Goal: Task Accomplishment & Management: Manage account settings

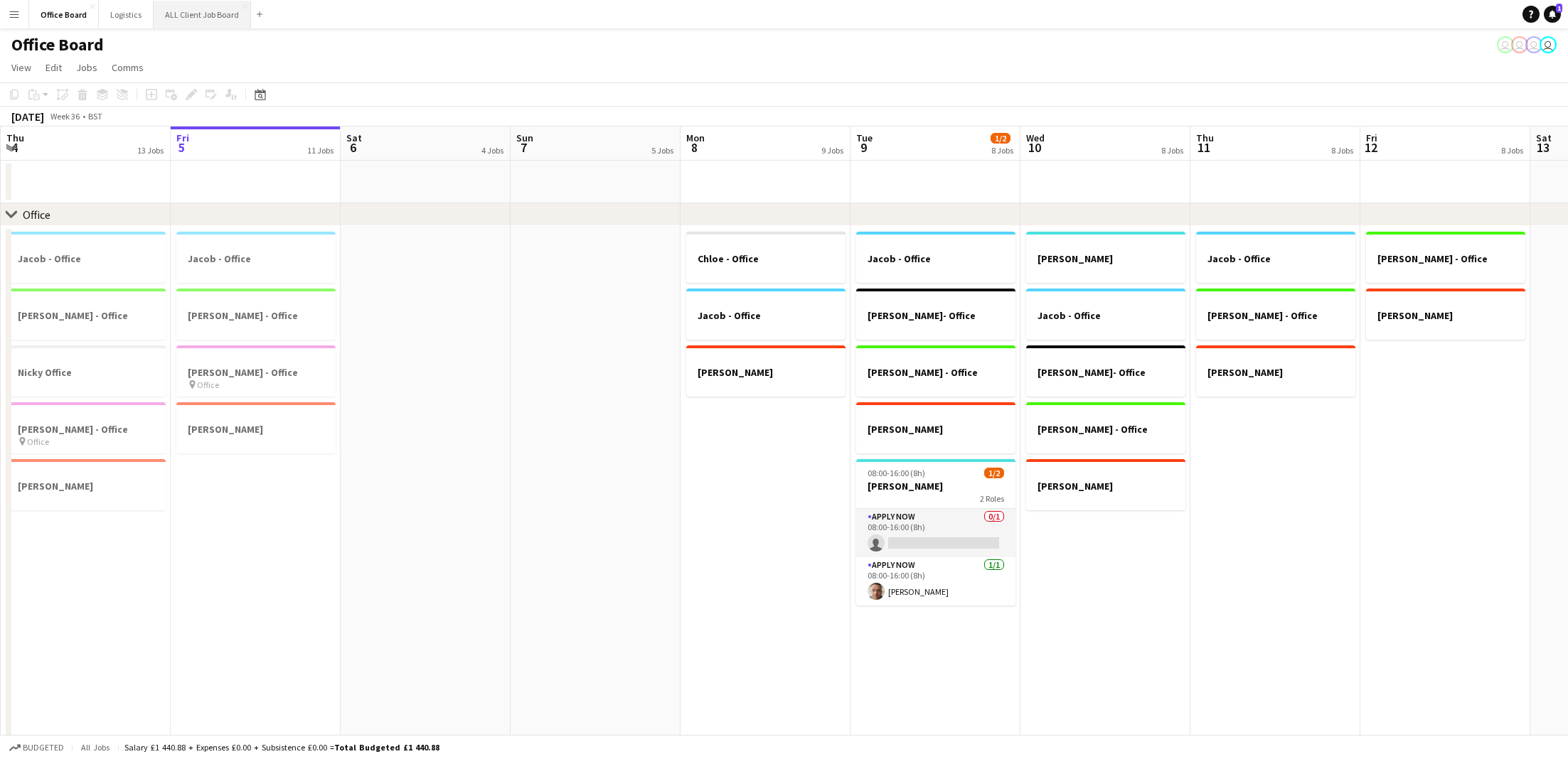
click at [206, 23] on button "ALL Client Job Board Close" at bounding box center [203, 14] width 97 height 28
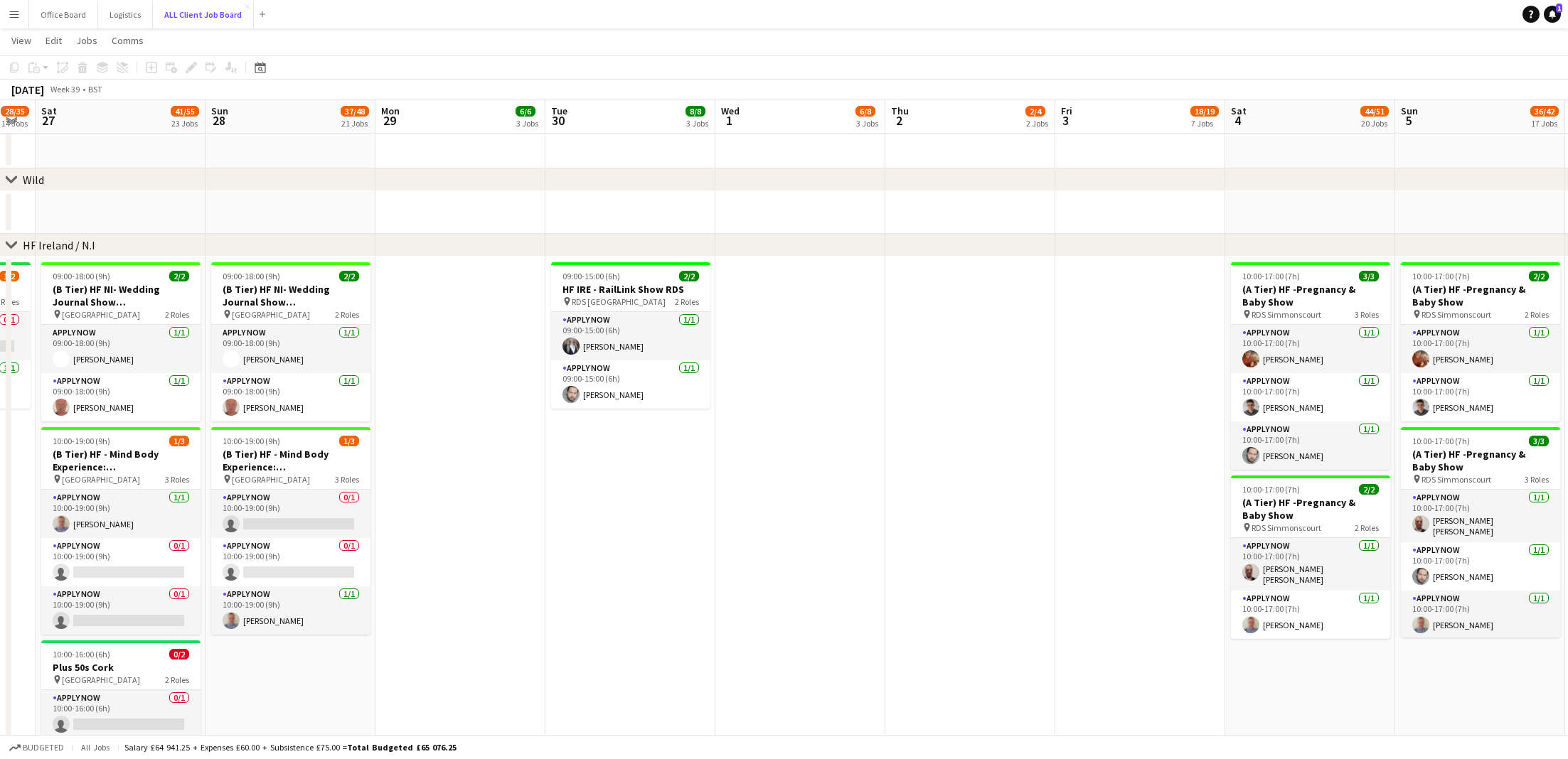
scroll to position [0, 656]
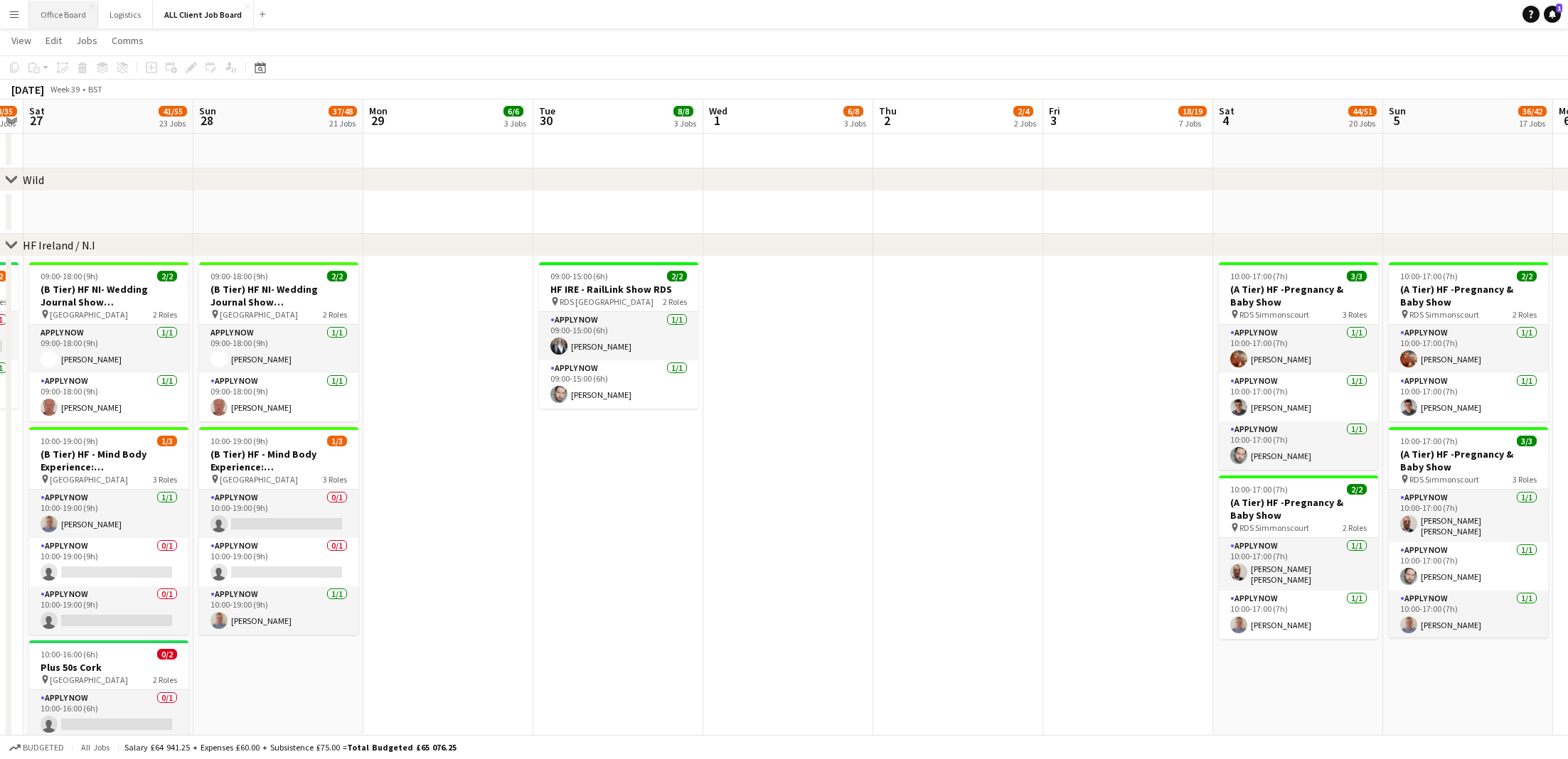
click at [70, 17] on button "Office Board Close" at bounding box center [64, 14] width 69 height 28
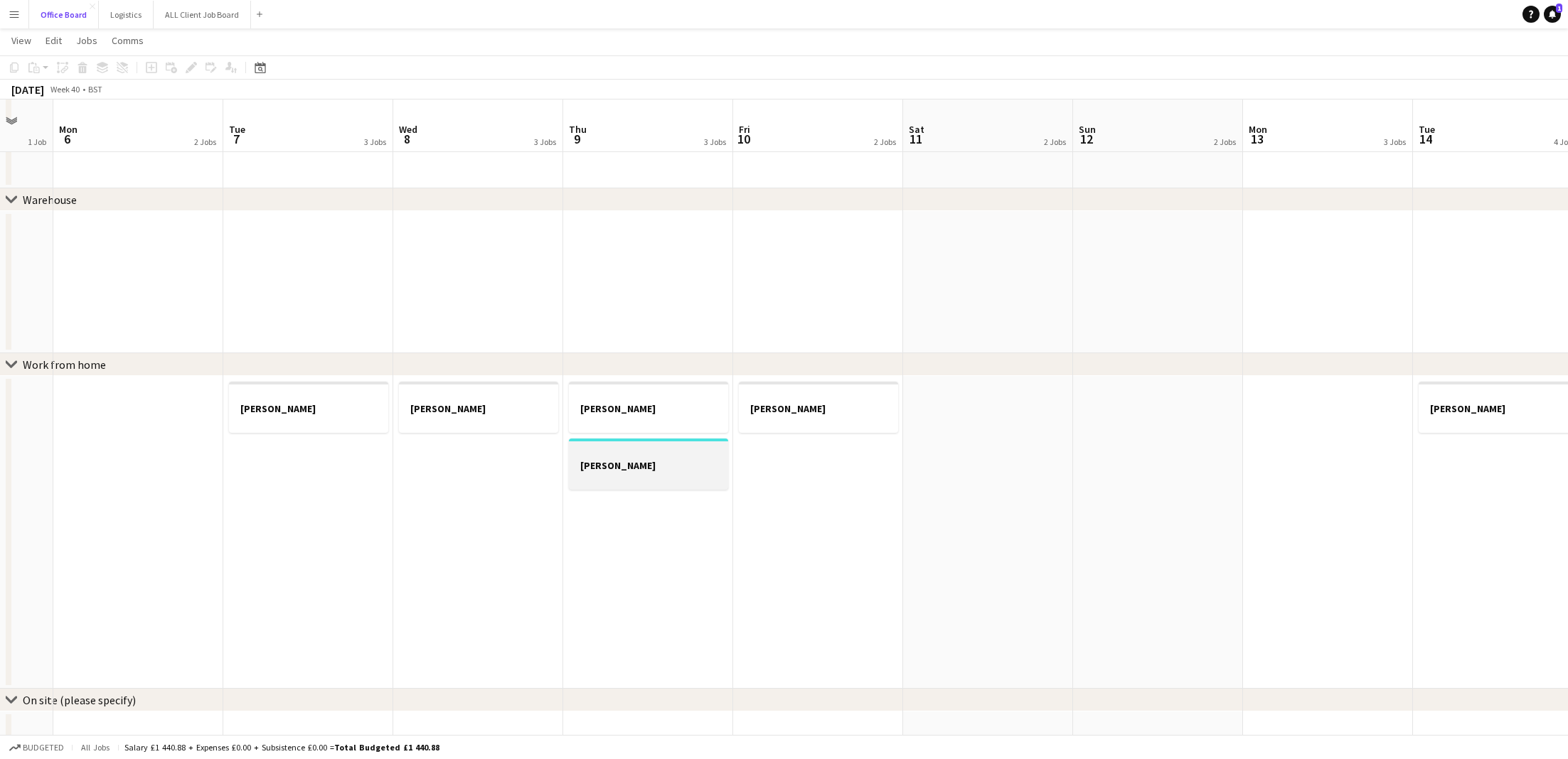
scroll to position [722, 0]
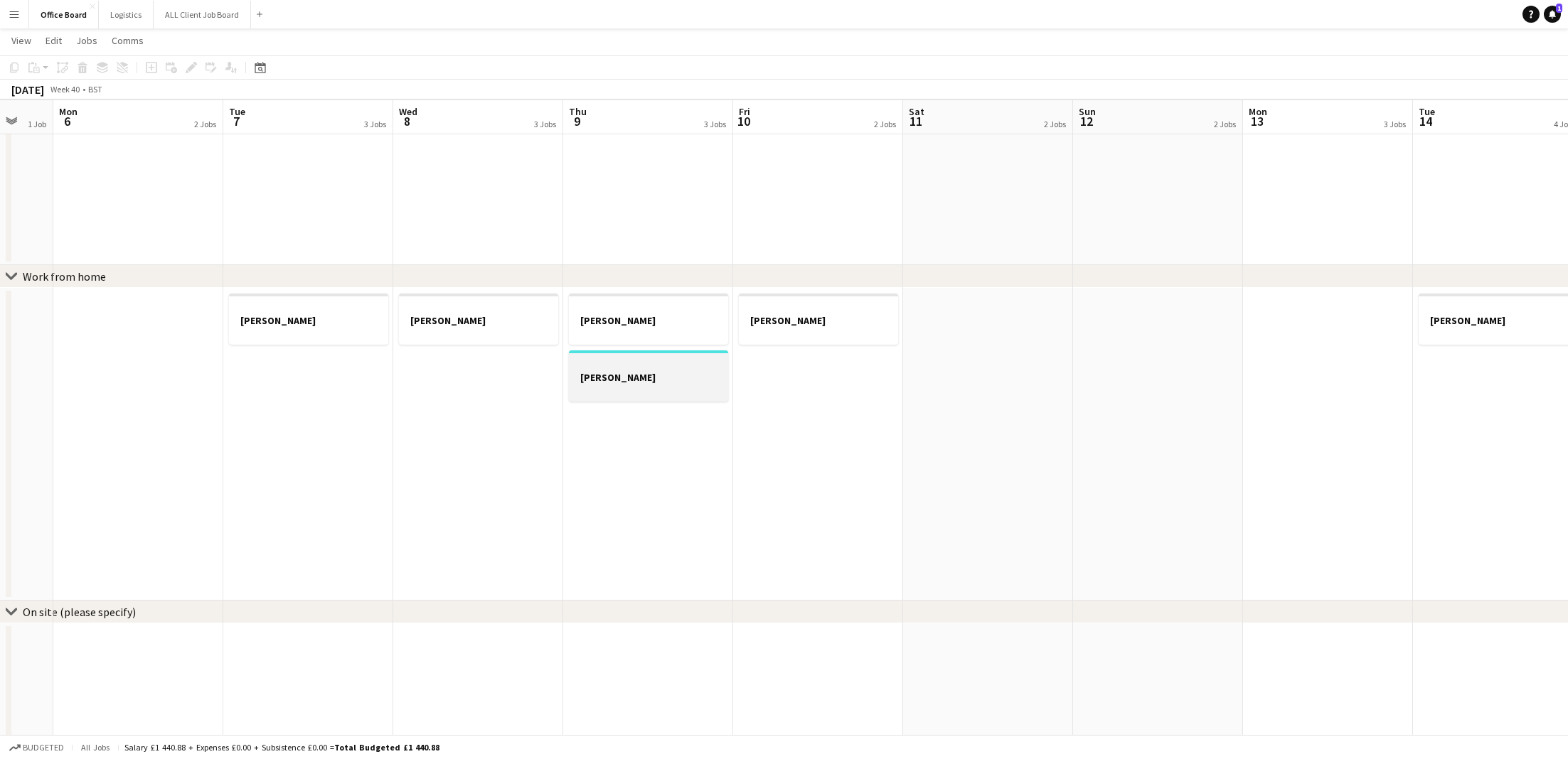
click at [654, 374] on h3 "[PERSON_NAME]" at bounding box center [648, 378] width 160 height 13
click at [786, 366] on app-date-cell "[PERSON_NAME]" at bounding box center [817, 444] width 170 height 313
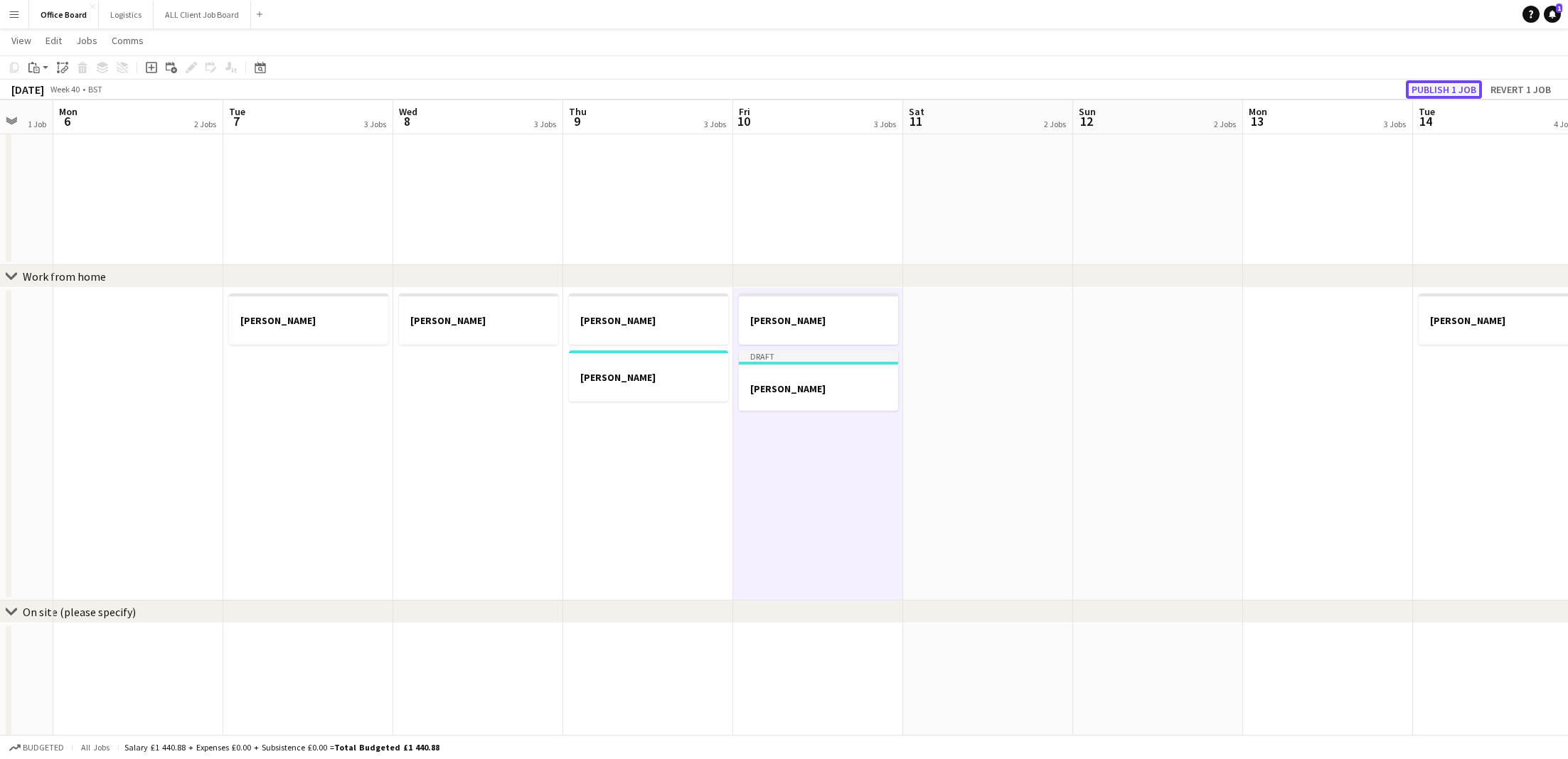
click at [1461, 92] on button "Publish 1 job" at bounding box center [1444, 89] width 76 height 18
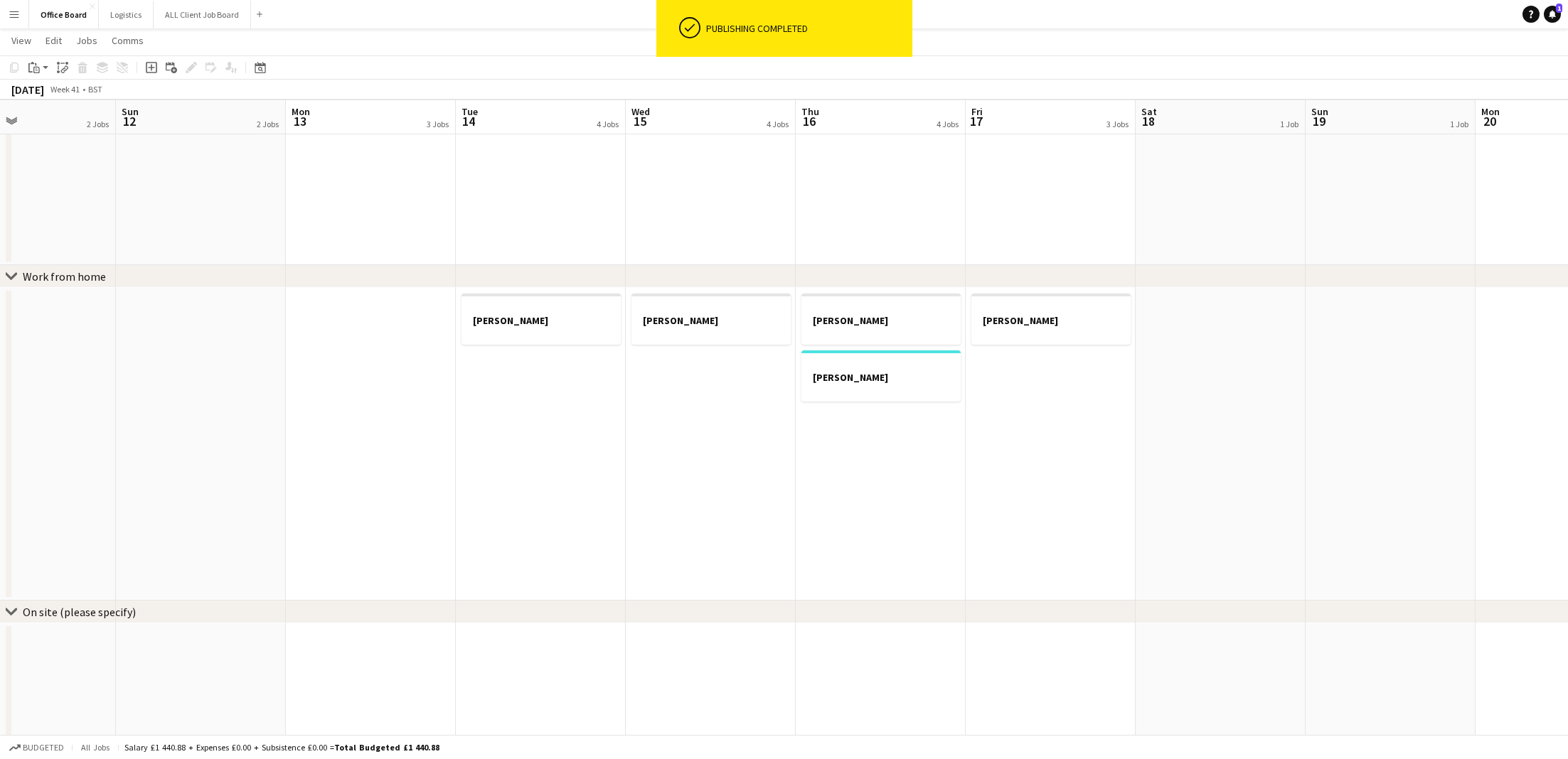
scroll to position [0, 395]
click at [1109, 386] on app-date-cell "[PERSON_NAME]" at bounding box center [1050, 444] width 170 height 313
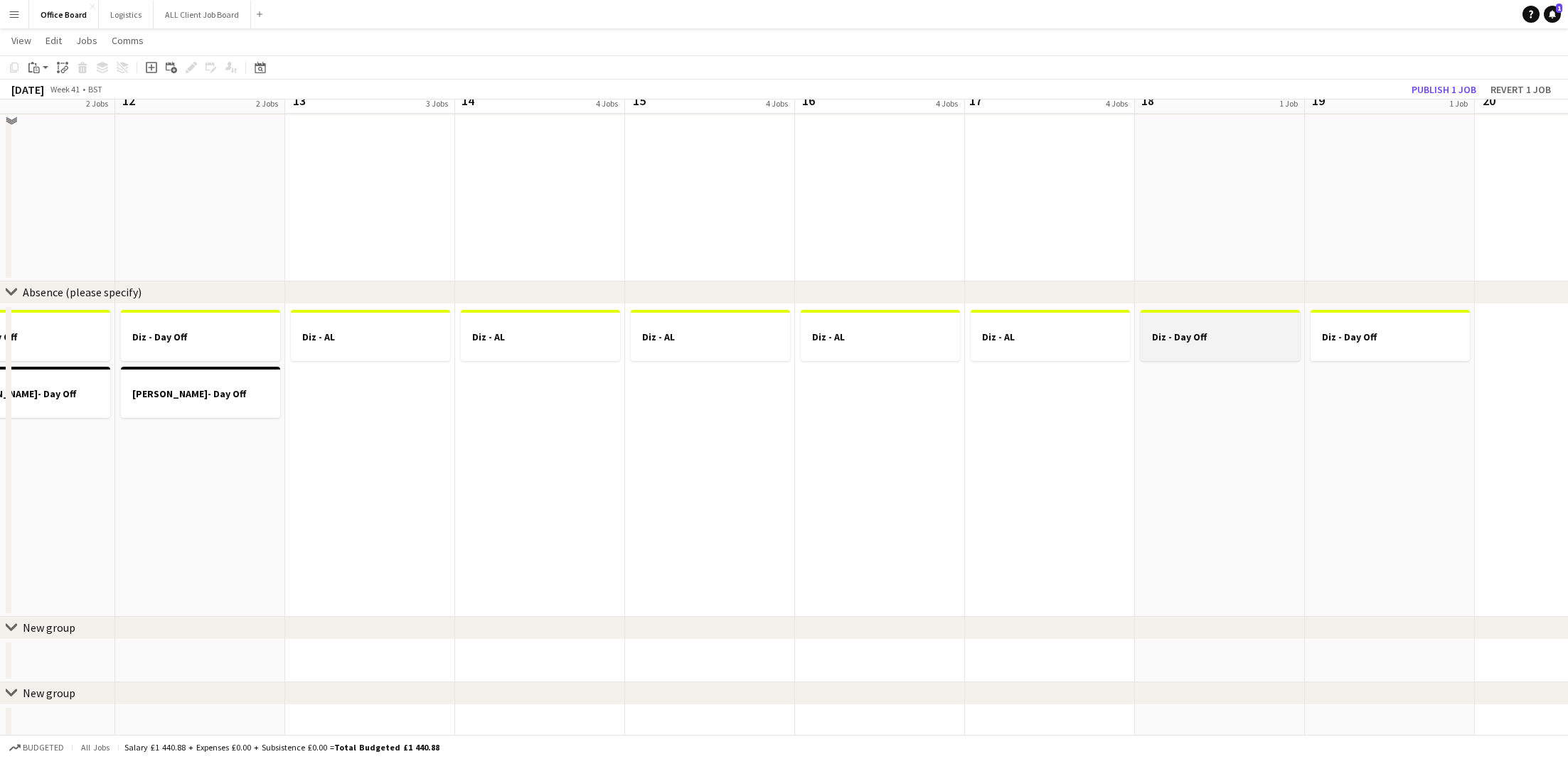
scroll to position [1209, 0]
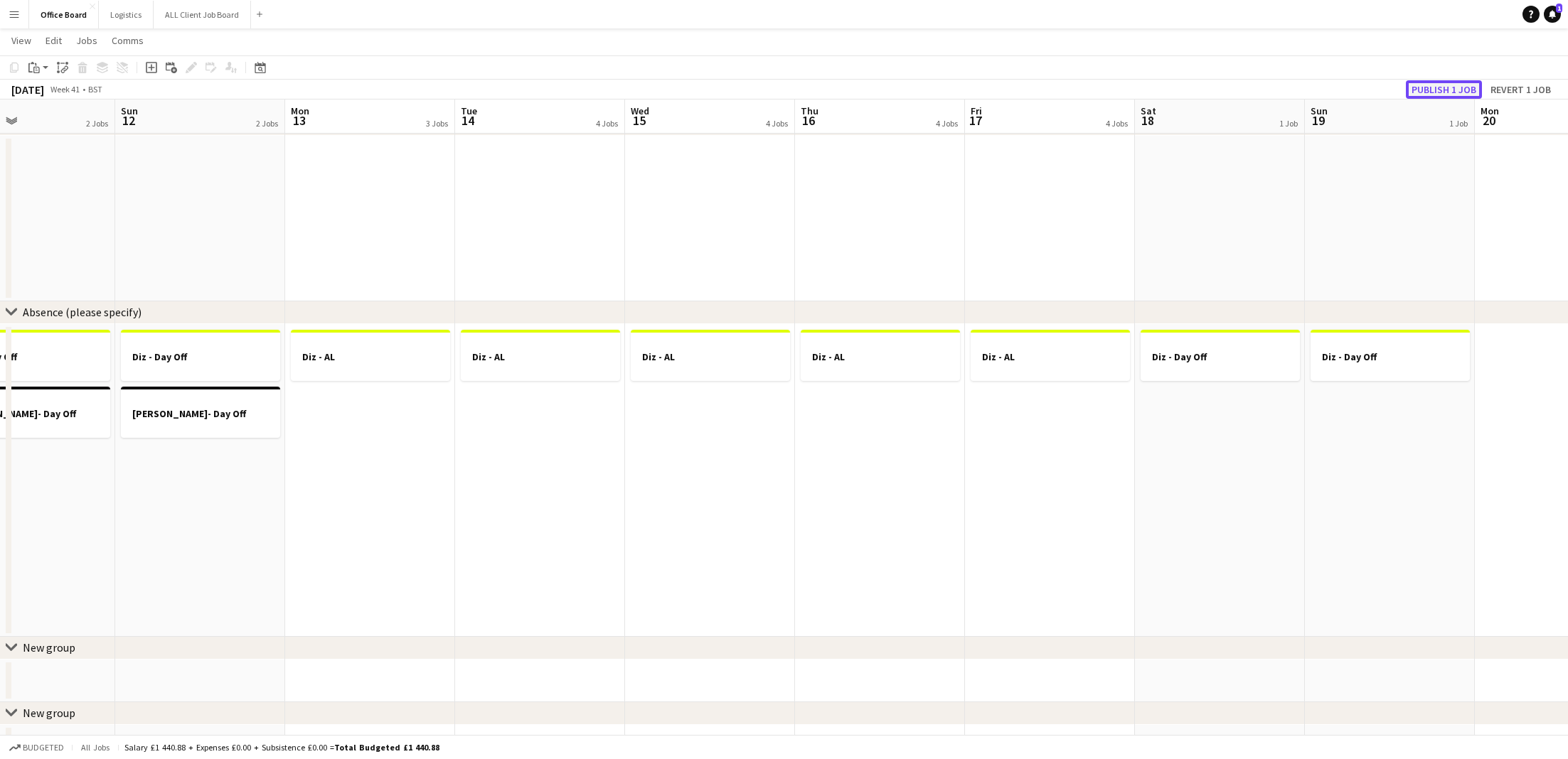
click at [1431, 91] on button "Publish 1 job" at bounding box center [1444, 89] width 76 height 18
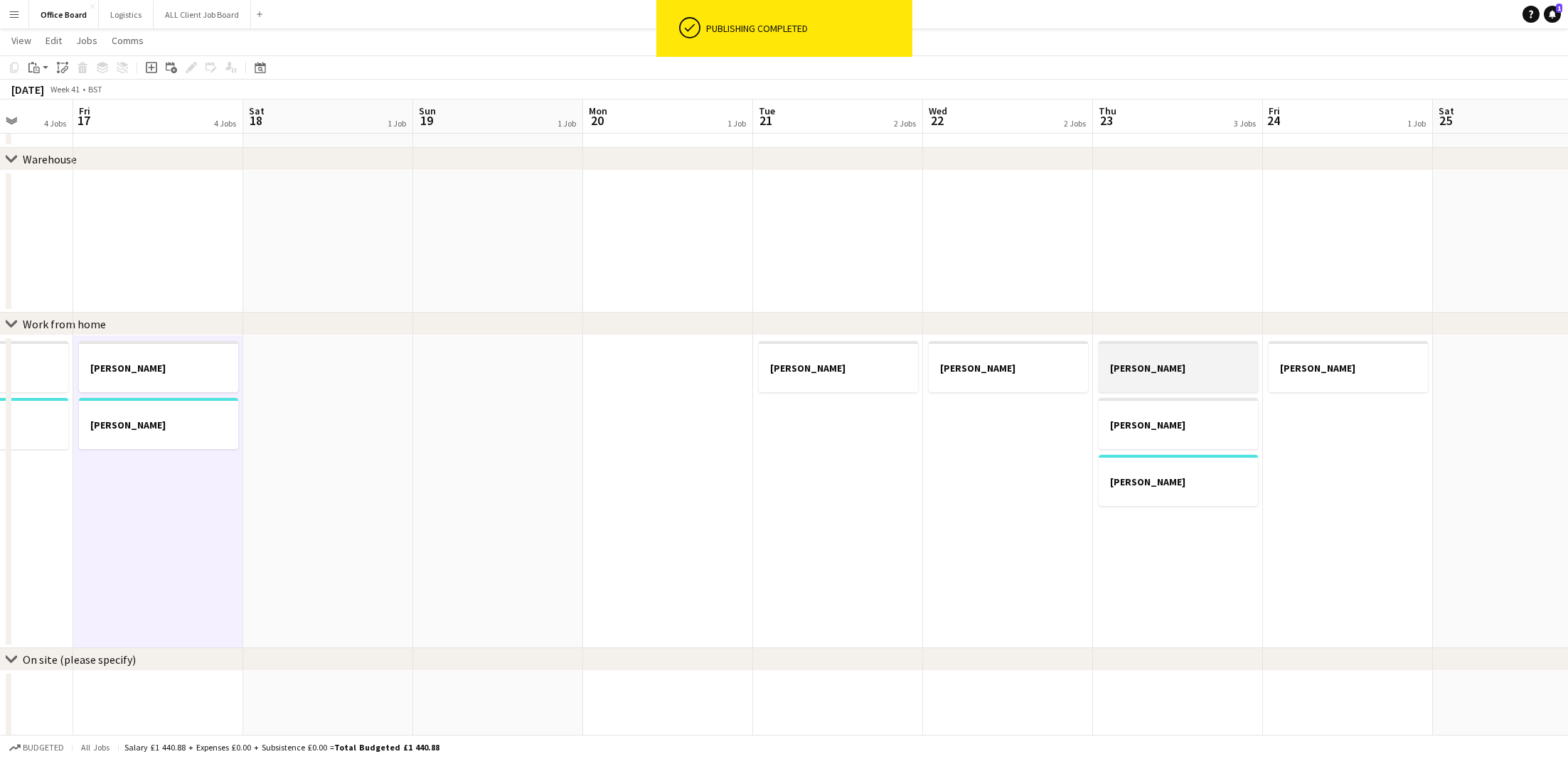
scroll to position [0, 674]
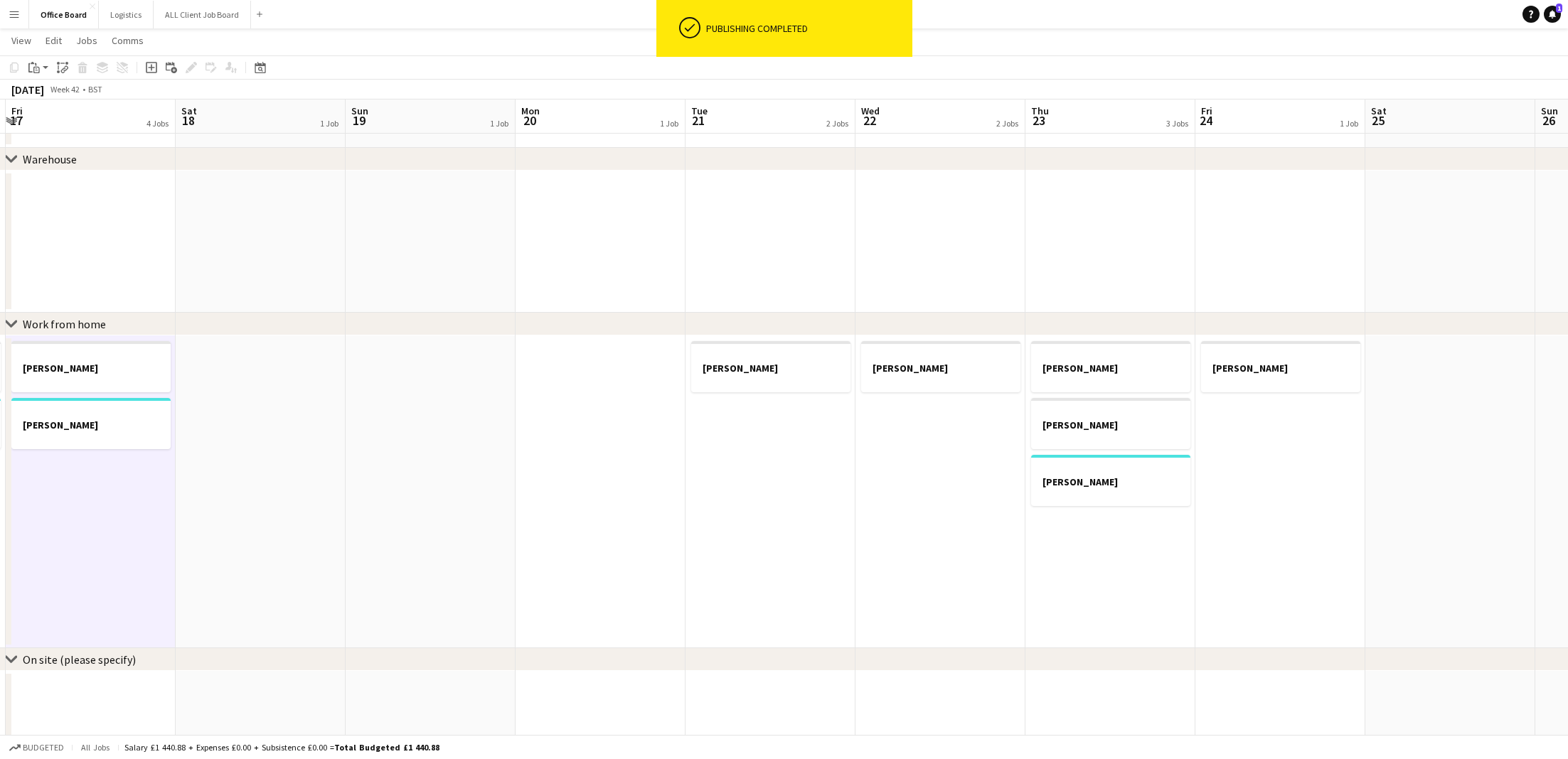
click at [1247, 444] on app-date-cell "[PERSON_NAME]" at bounding box center [1280, 492] width 170 height 313
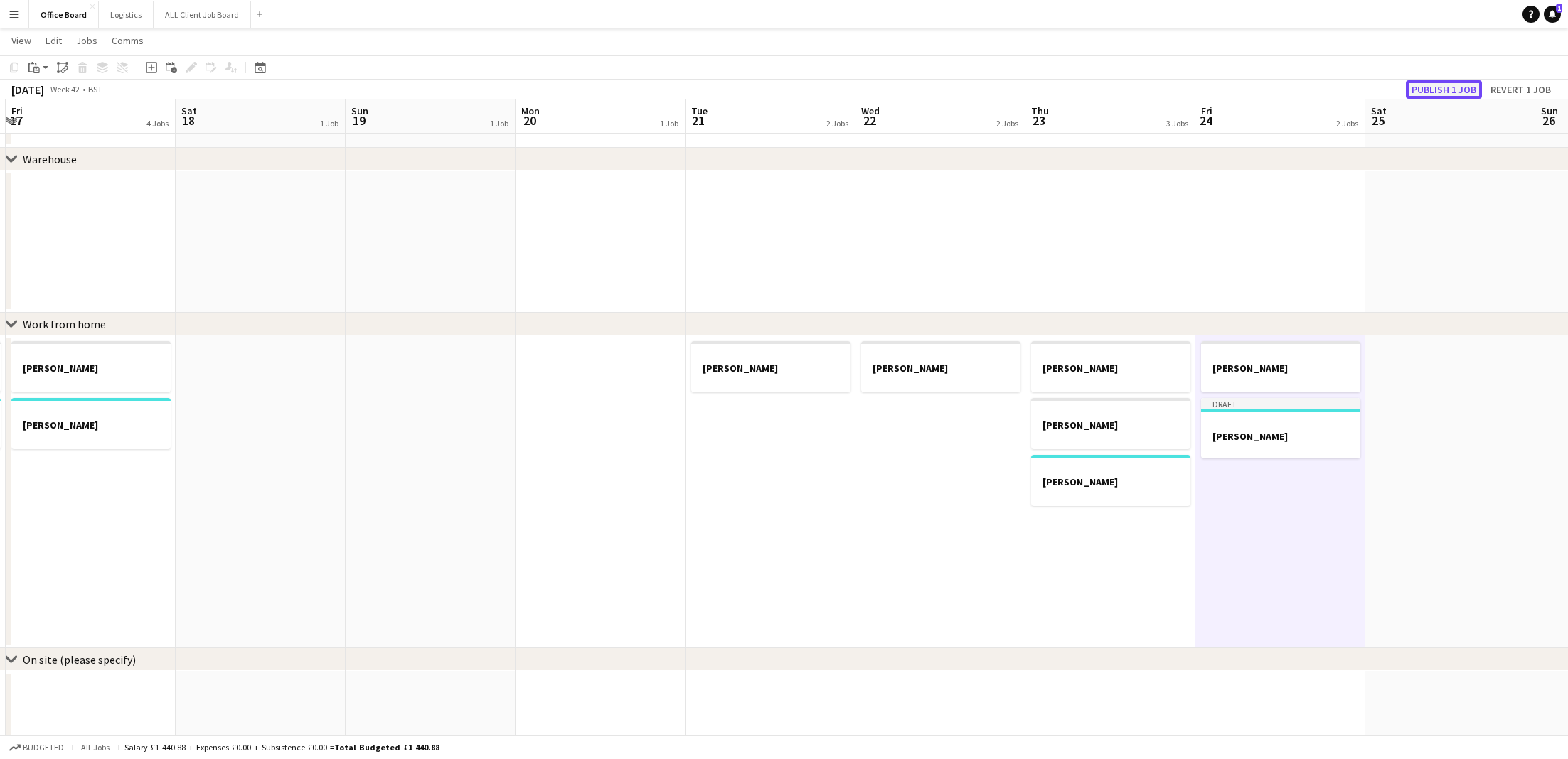
click at [1444, 91] on button "Publish 1 job" at bounding box center [1444, 89] width 76 height 18
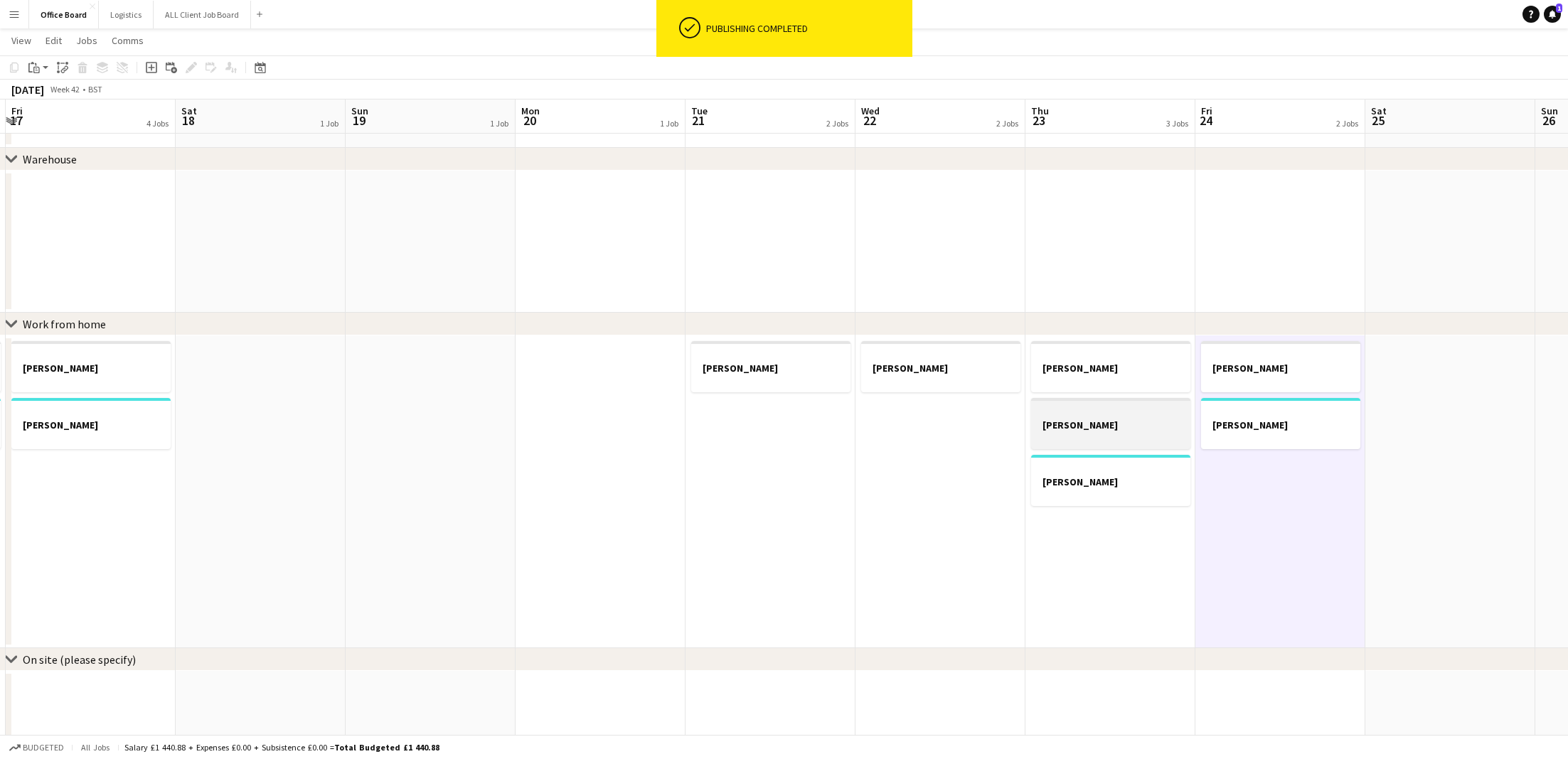
click at [1121, 423] on h3 "[PERSON_NAME]" at bounding box center [1111, 425] width 160 height 13
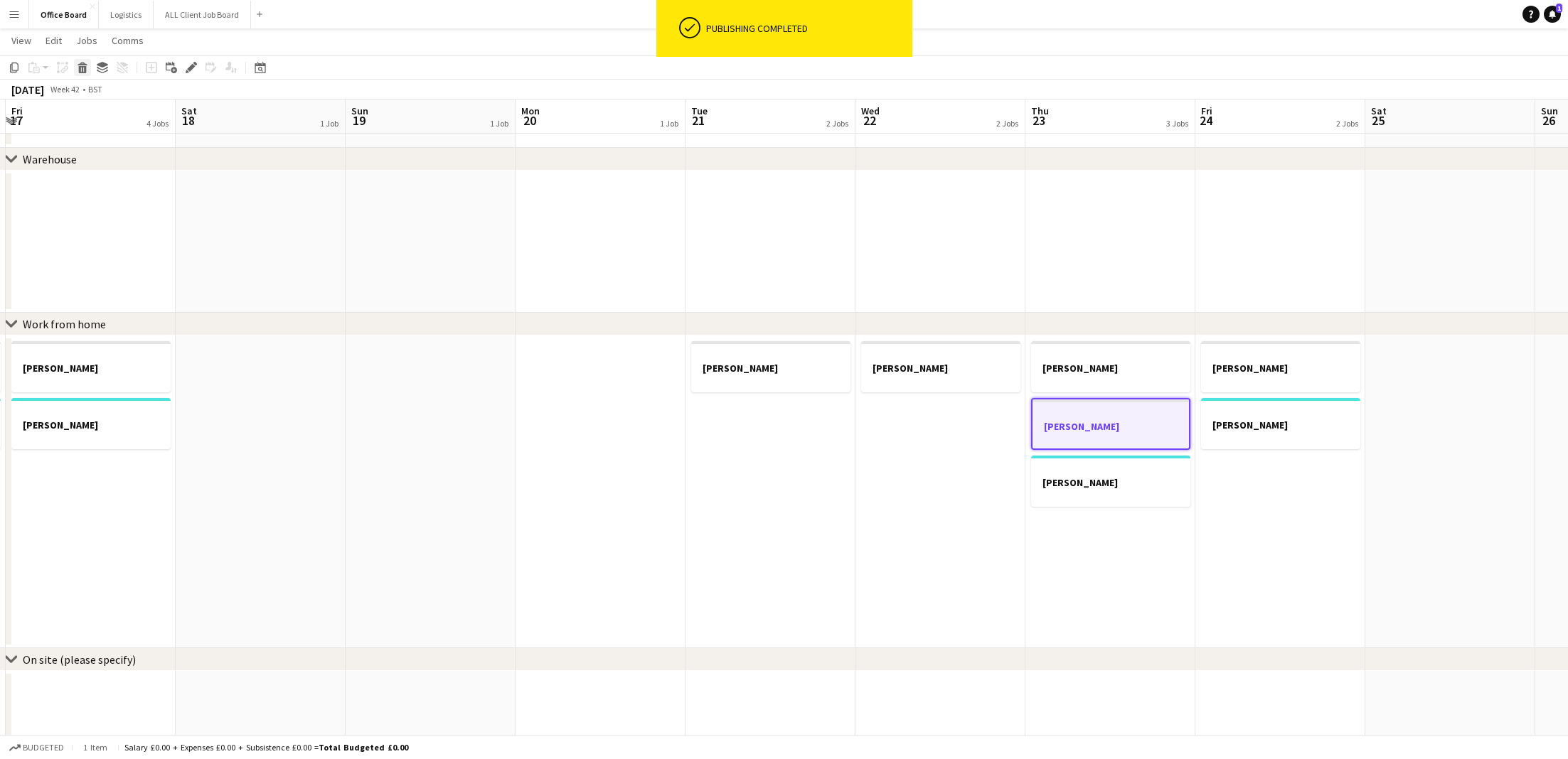
click at [81, 65] on icon "Delete" at bounding box center [82, 68] width 11 height 11
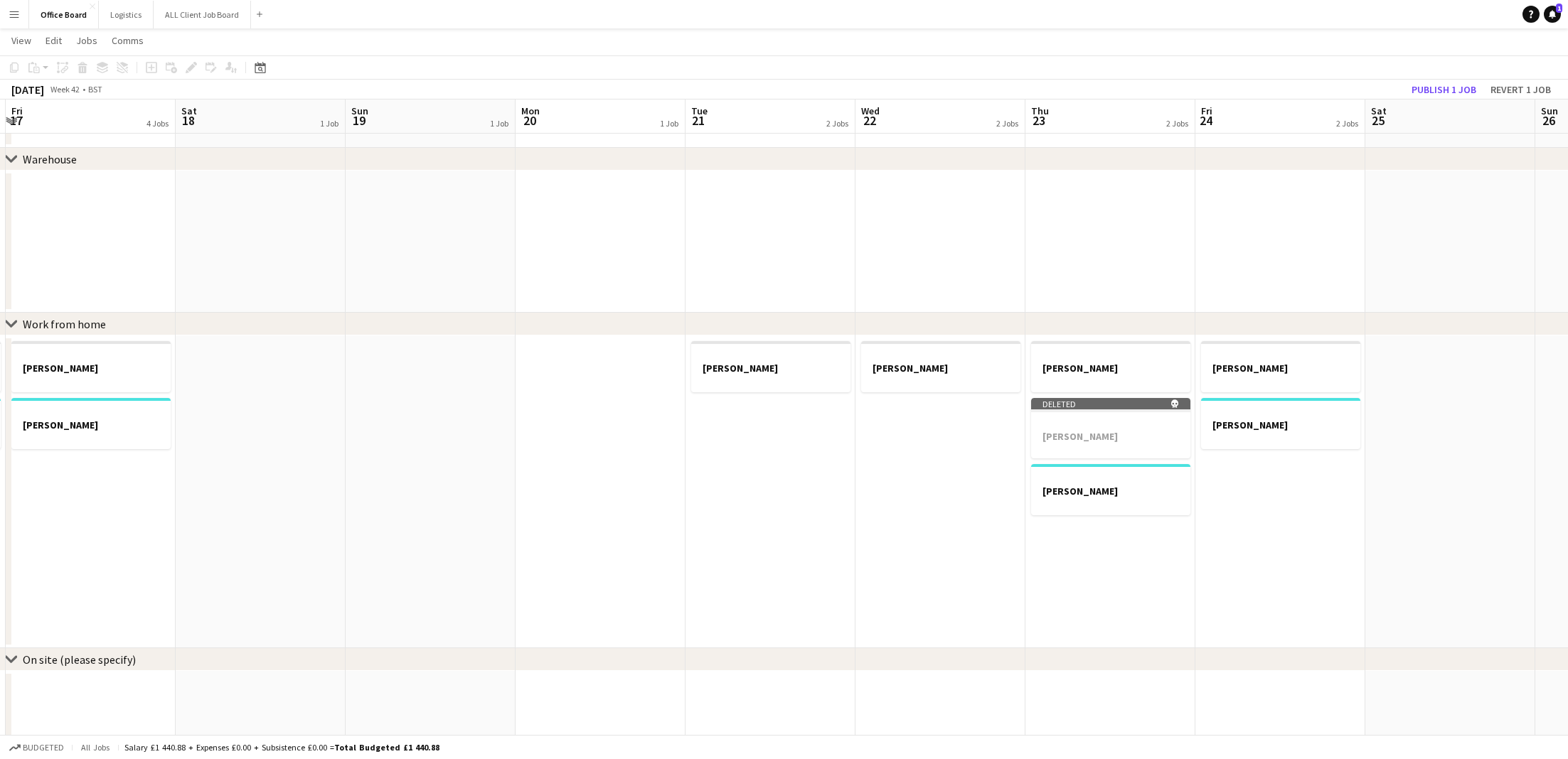
click at [1428, 80] on div "[DATE] Week 42 • BST Publish 1 job Revert 1 job" at bounding box center [784, 89] width 1568 height 20
click at [1449, 91] on button "Publish 1 job" at bounding box center [1444, 89] width 76 height 18
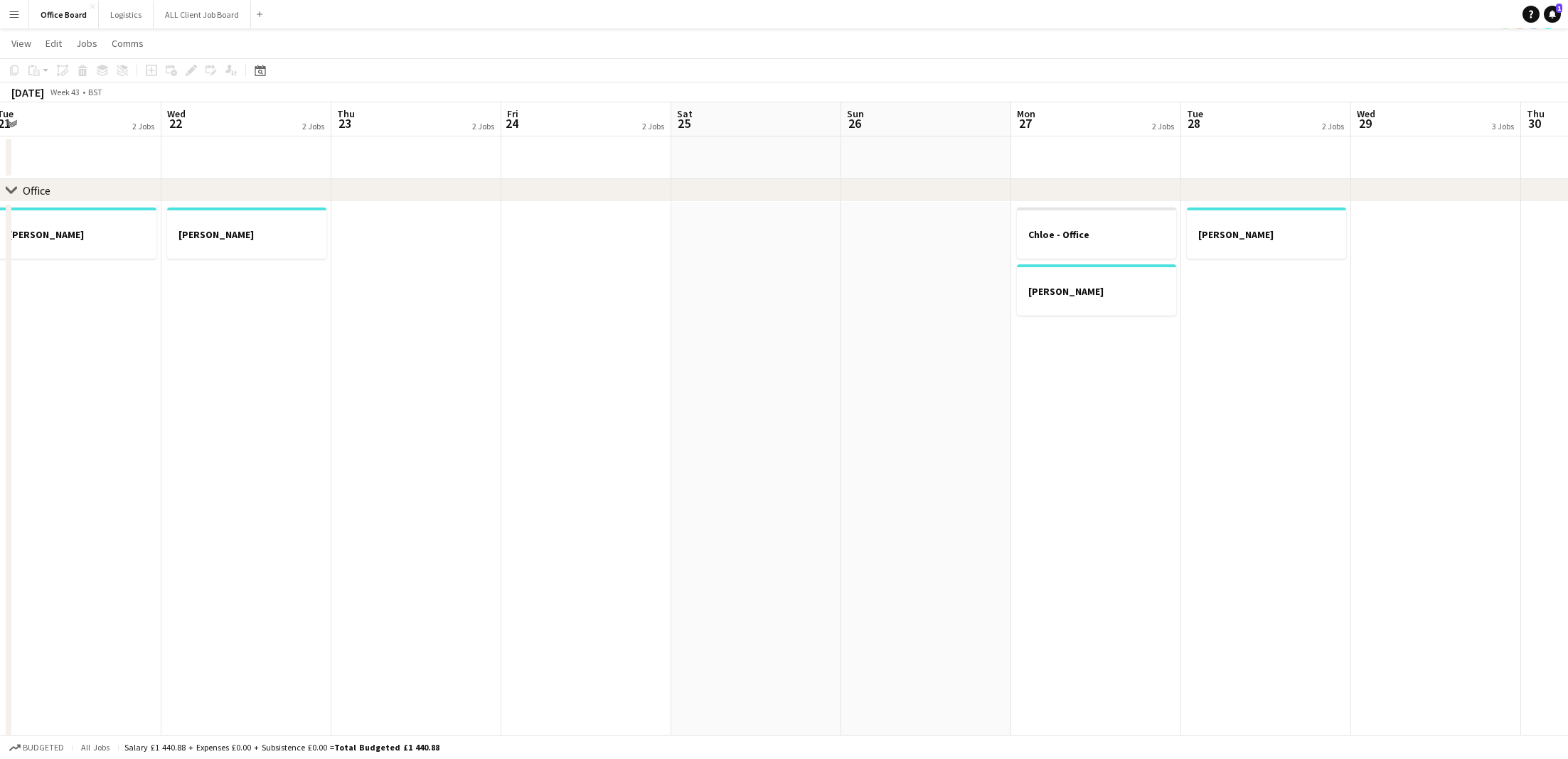
scroll to position [0, 0]
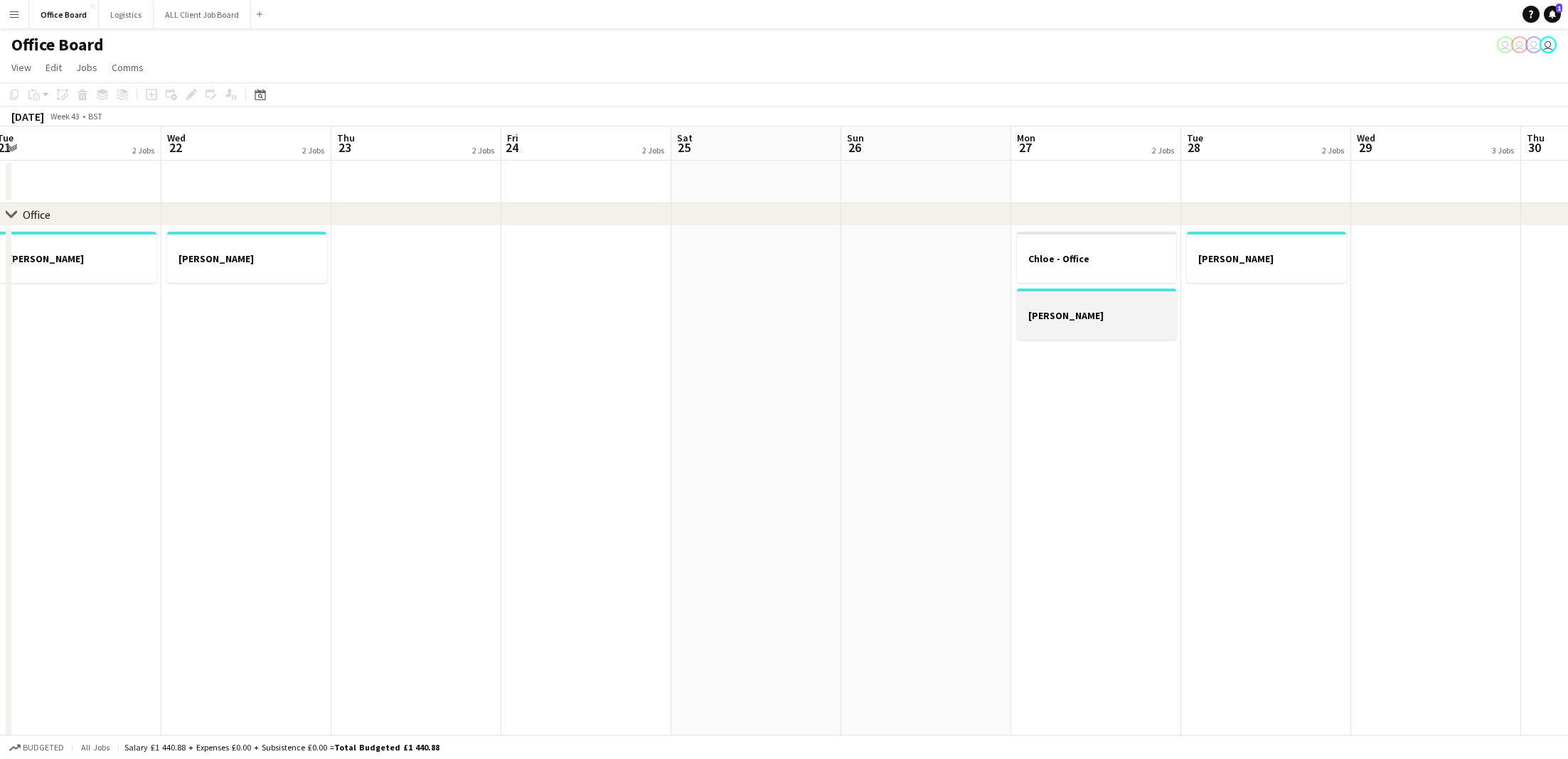
click at [1048, 310] on h3 "[PERSON_NAME]" at bounding box center [1097, 316] width 160 height 13
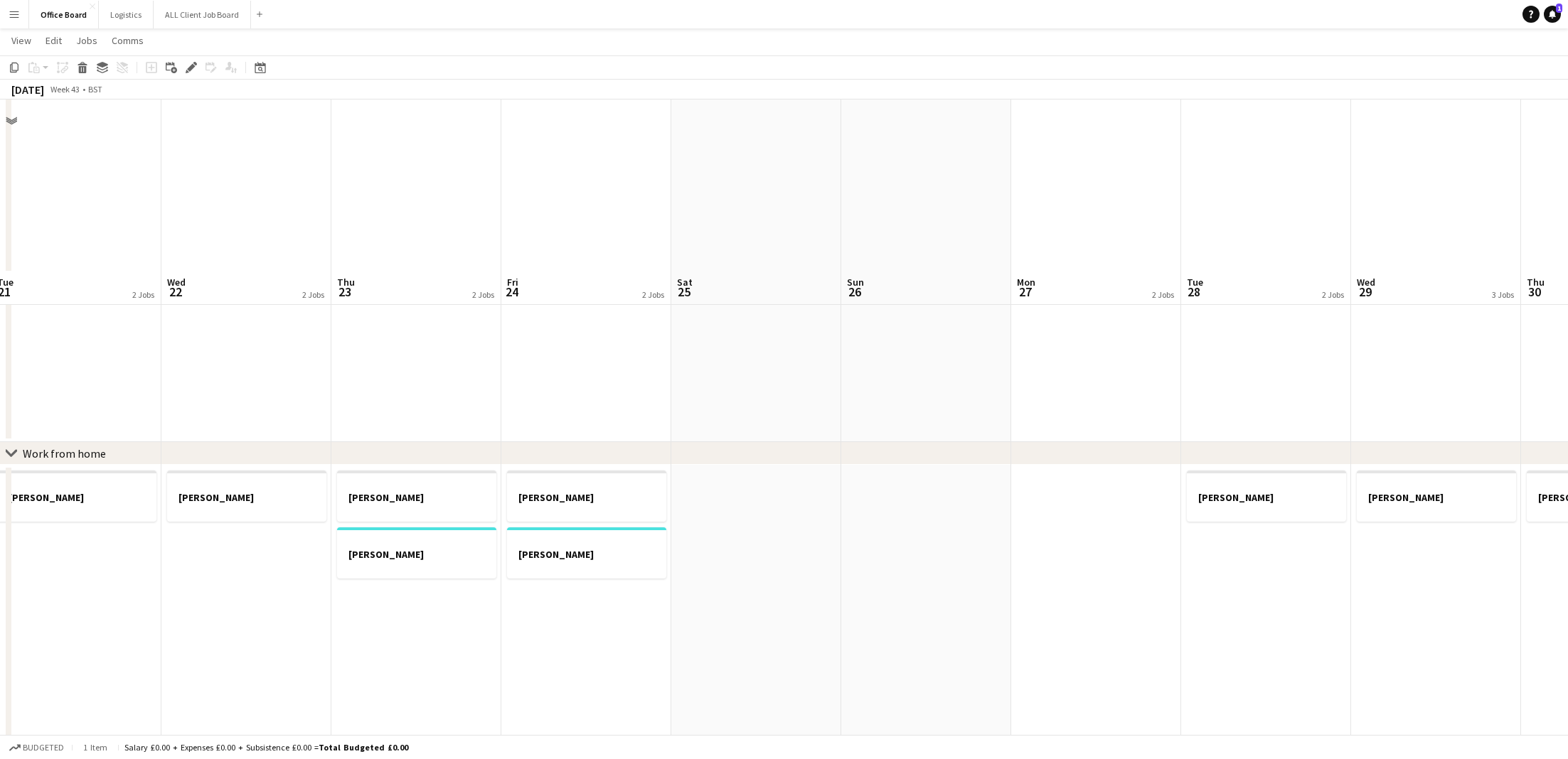
scroll to position [715, 0]
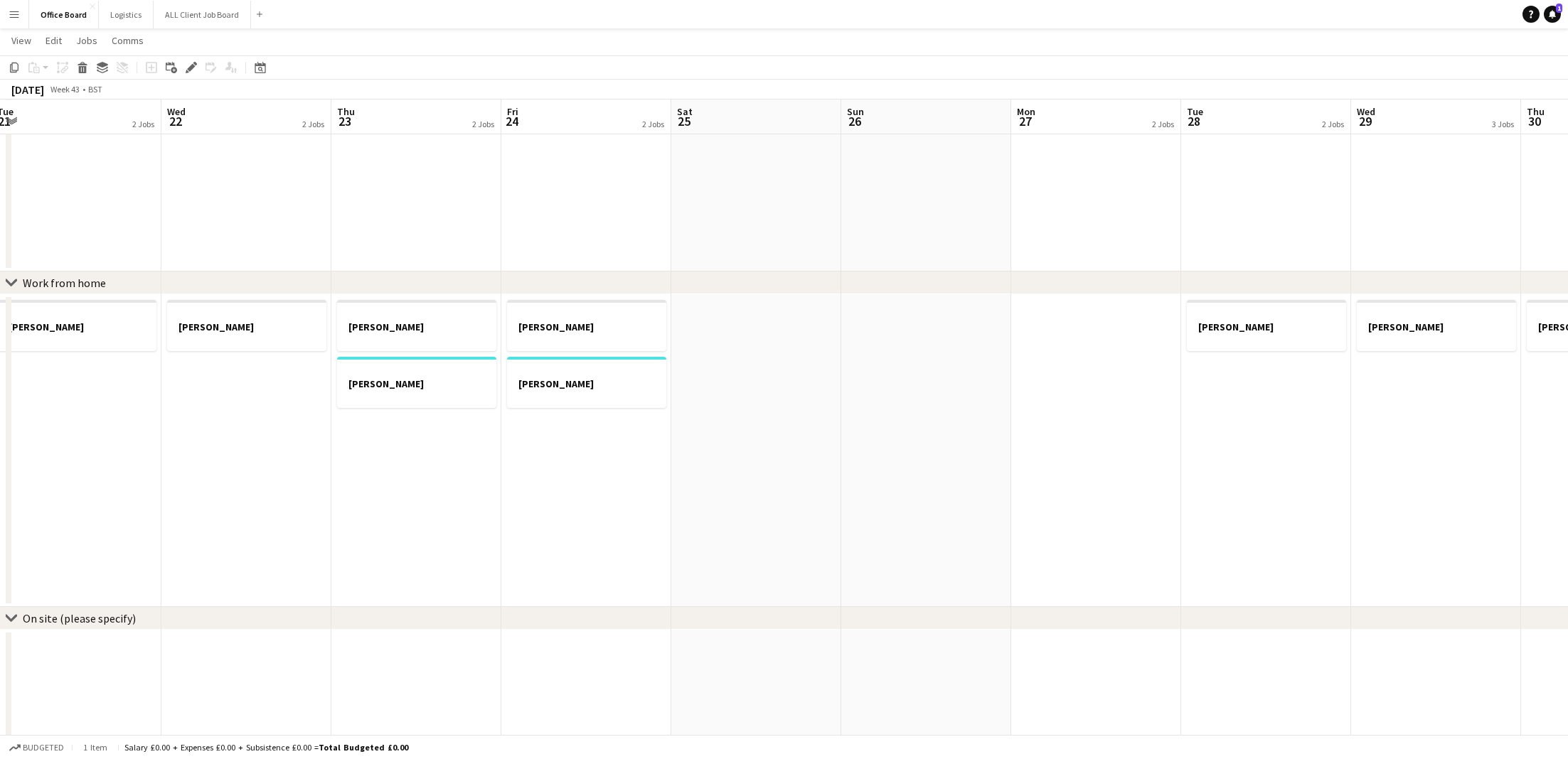
click at [1097, 388] on app-date-cell at bounding box center [1096, 450] width 170 height 313
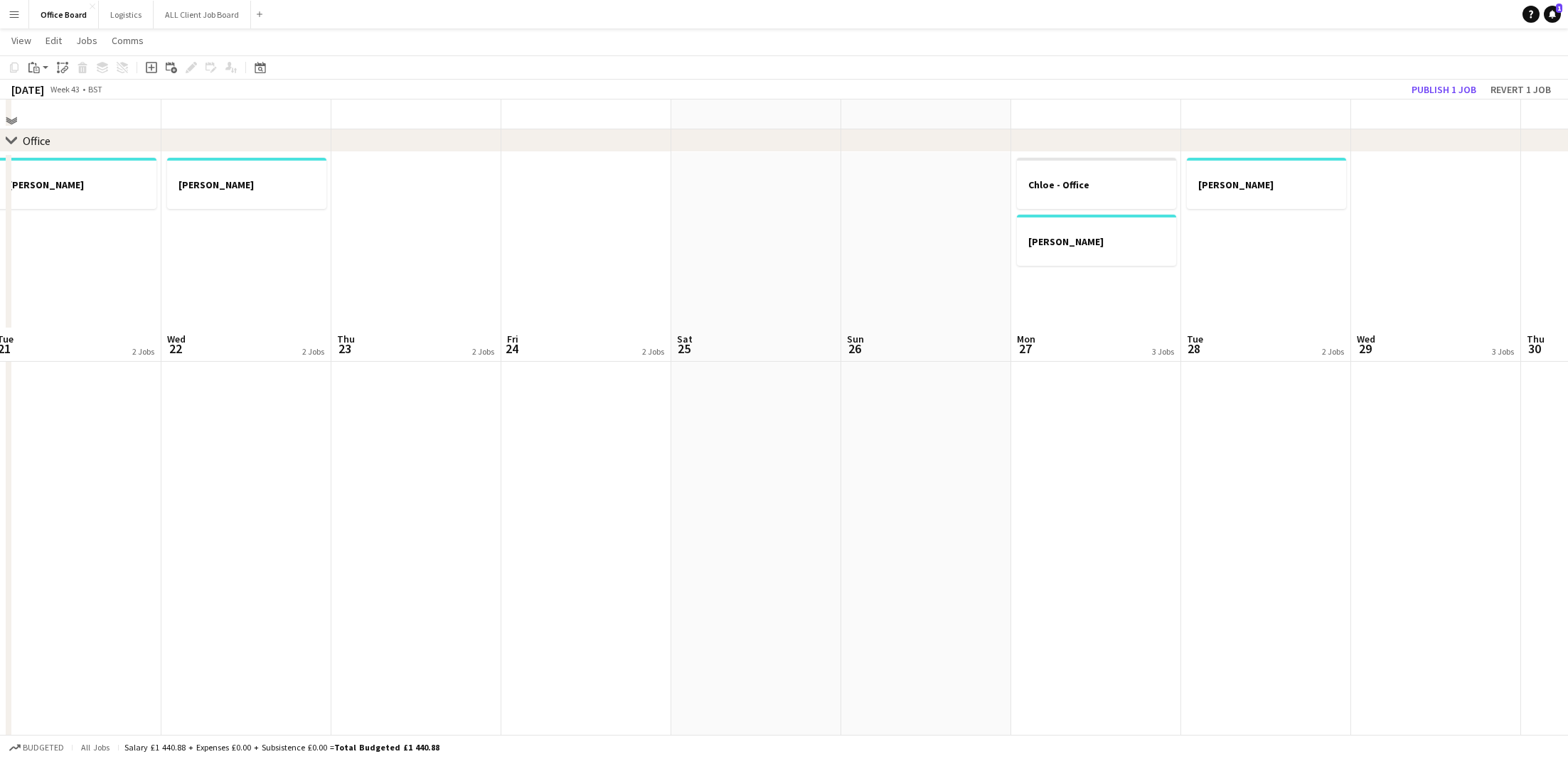
scroll to position [0, 0]
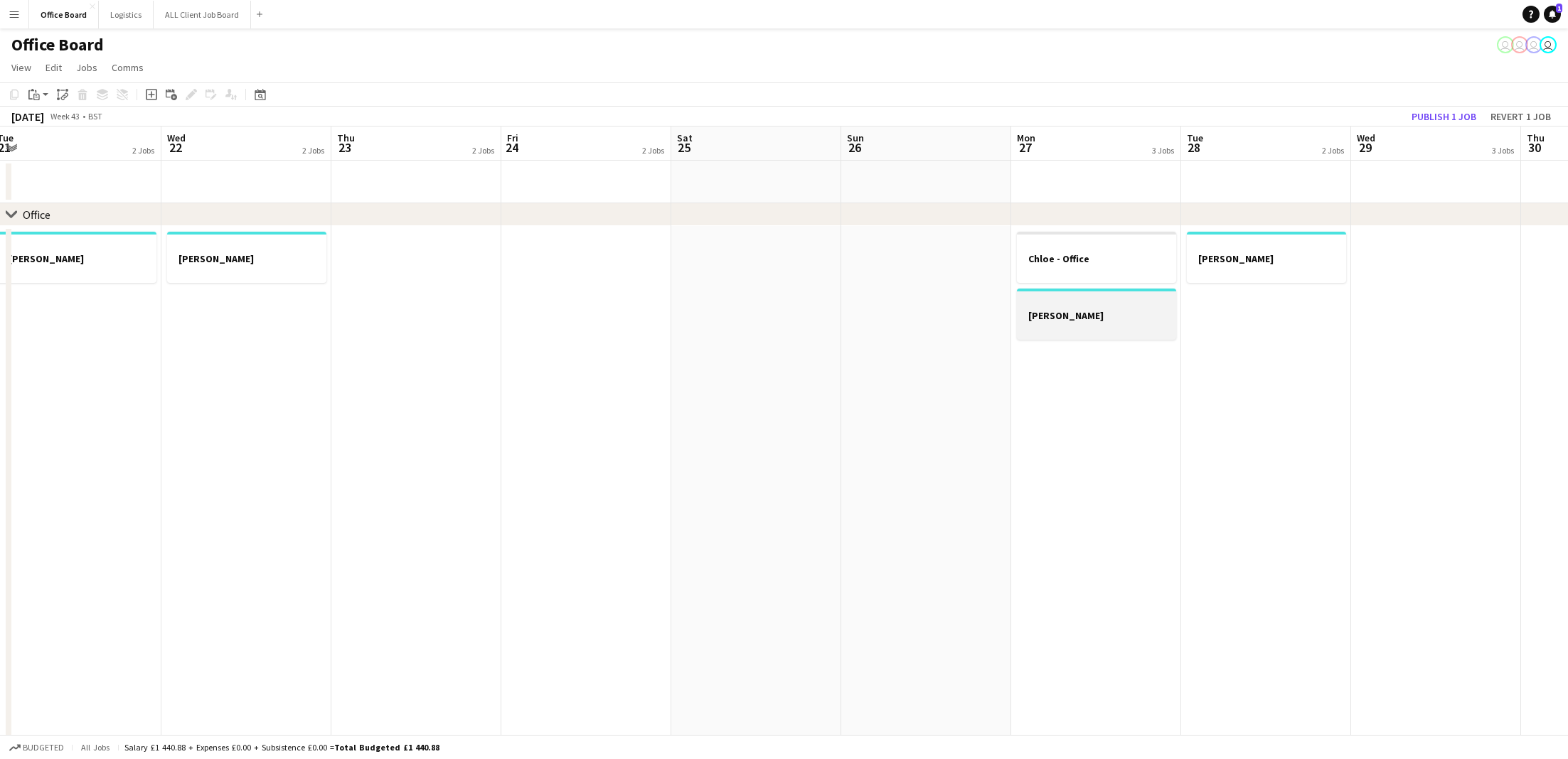
click at [1101, 306] on div at bounding box center [1097, 302] width 160 height 10
click at [84, 95] on icon at bounding box center [83, 96] width 8 height 7
click at [1407, 112] on button "Publish 2 jobs" at bounding box center [1436, 116] width 82 height 18
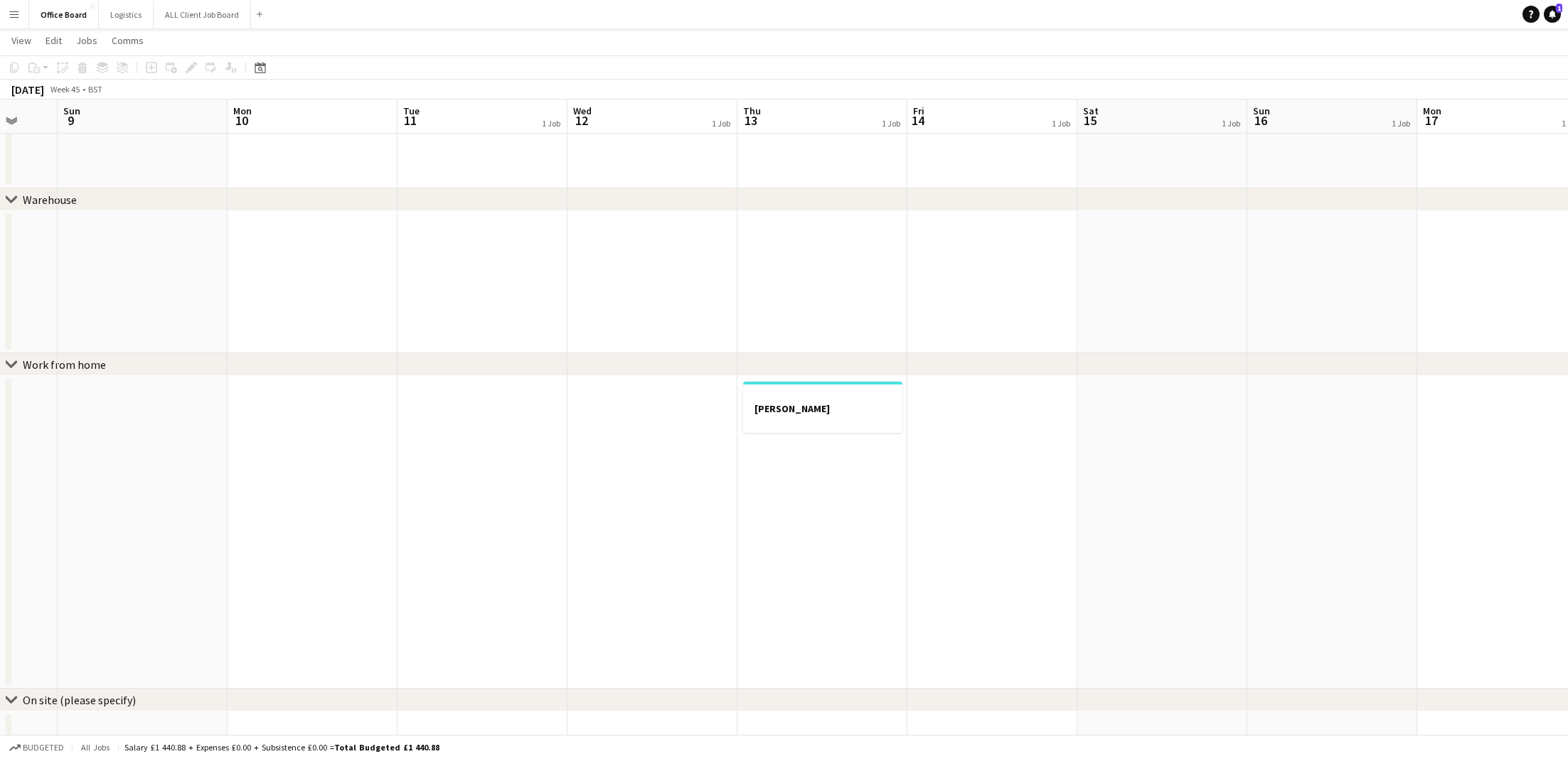
scroll to position [634, 0]
click at [843, 427] on app-job-card "[PERSON_NAME]" at bounding box center [823, 407] width 160 height 51
click at [967, 406] on app-date-cell at bounding box center [992, 532] width 170 height 313
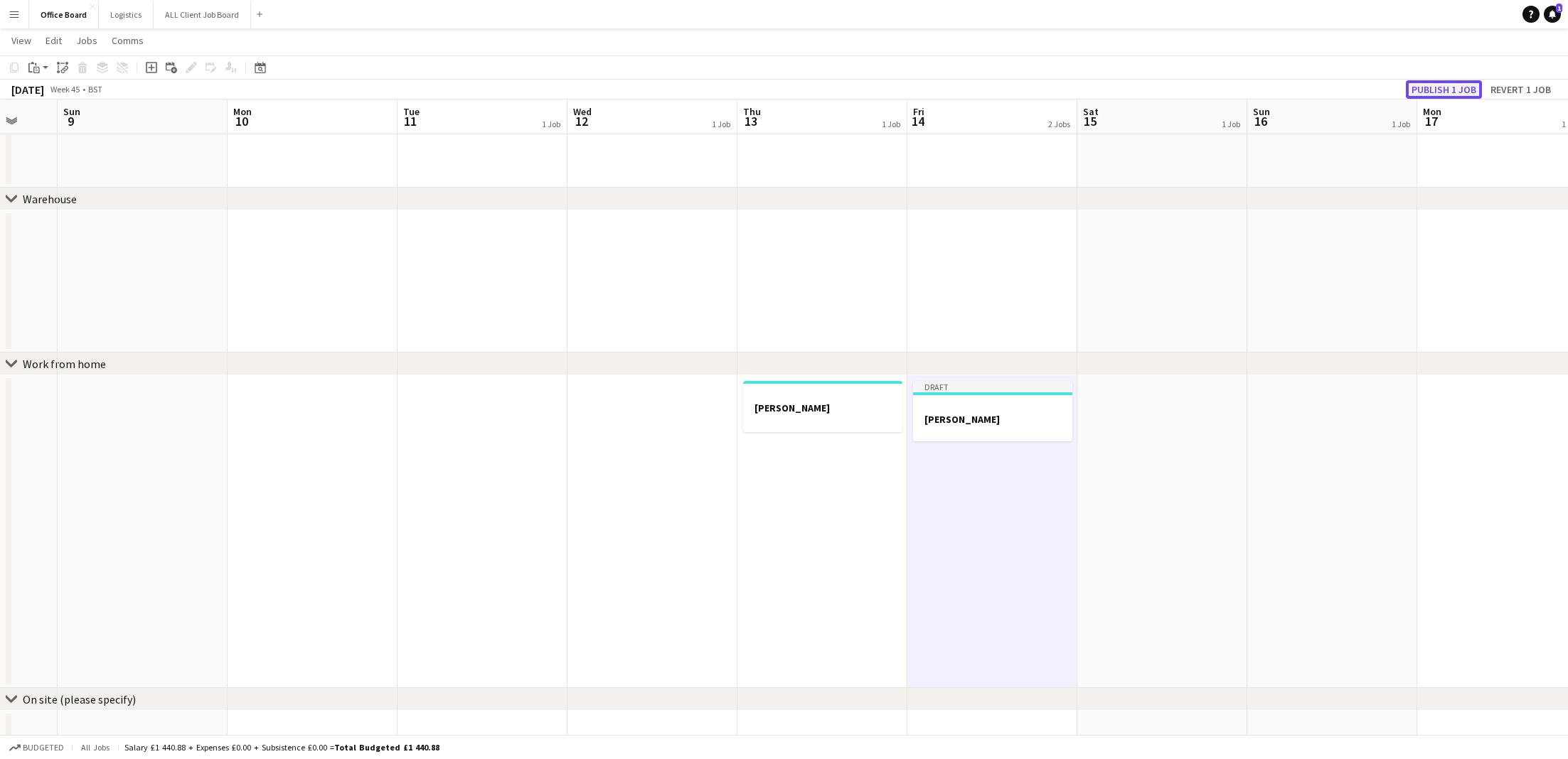
click at [1451, 90] on button "Publish 1 job" at bounding box center [1444, 89] width 76 height 18
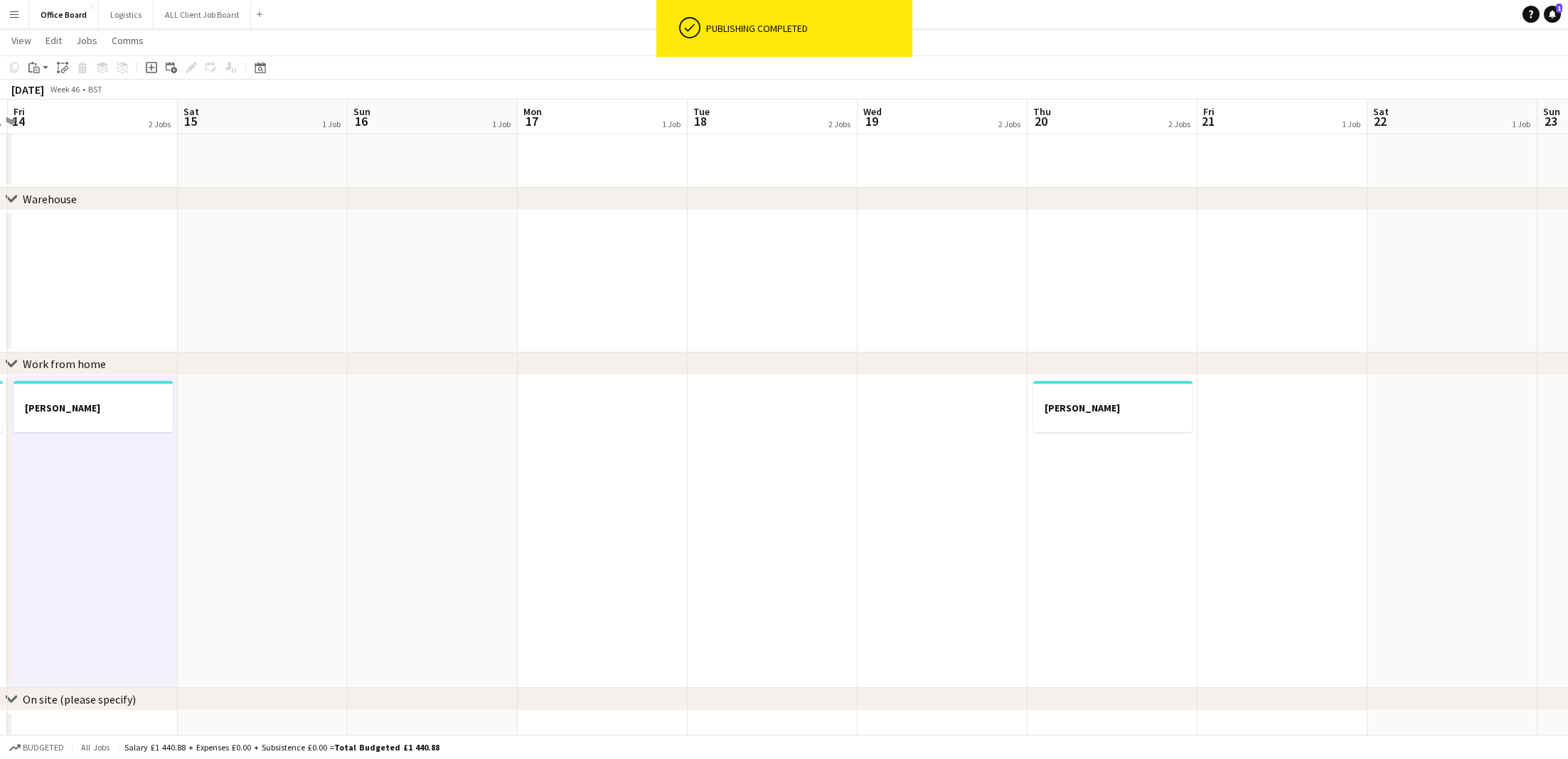
scroll to position [0, 516]
click at [1255, 396] on app-date-cell at bounding box center [1268, 532] width 170 height 313
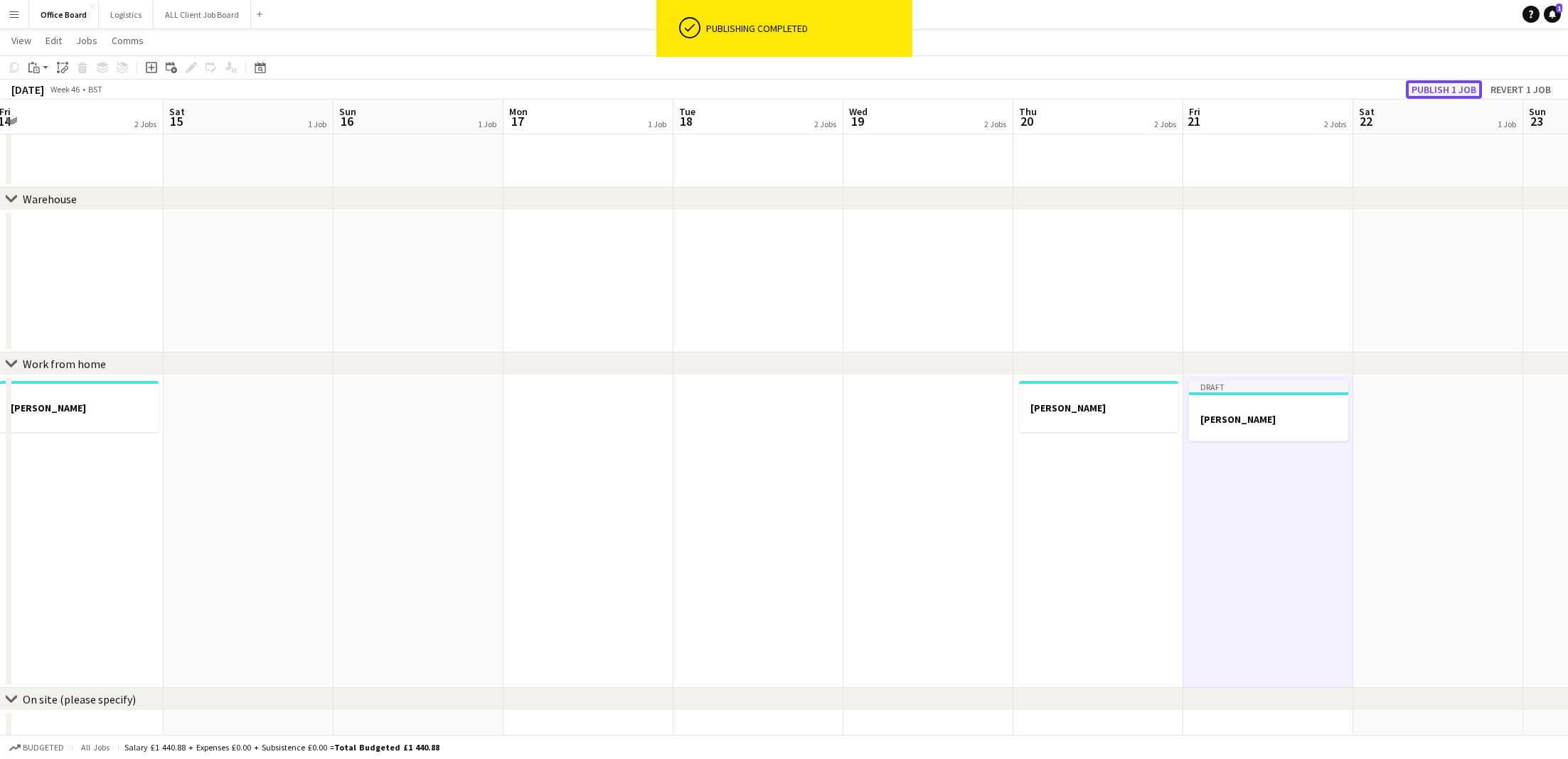
click at [1452, 81] on button "Publish 1 job" at bounding box center [1444, 89] width 76 height 18
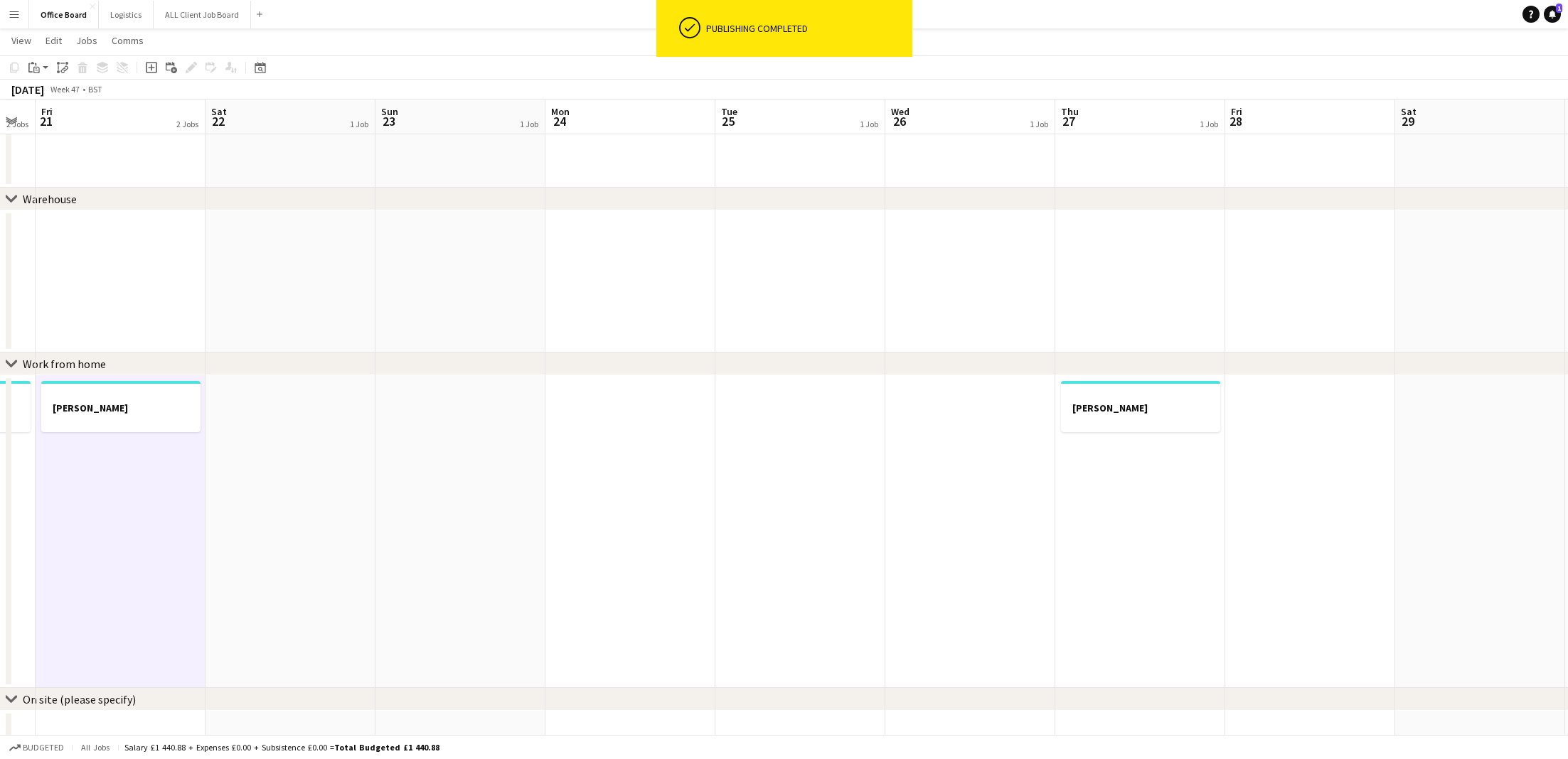
scroll to position [0, 358]
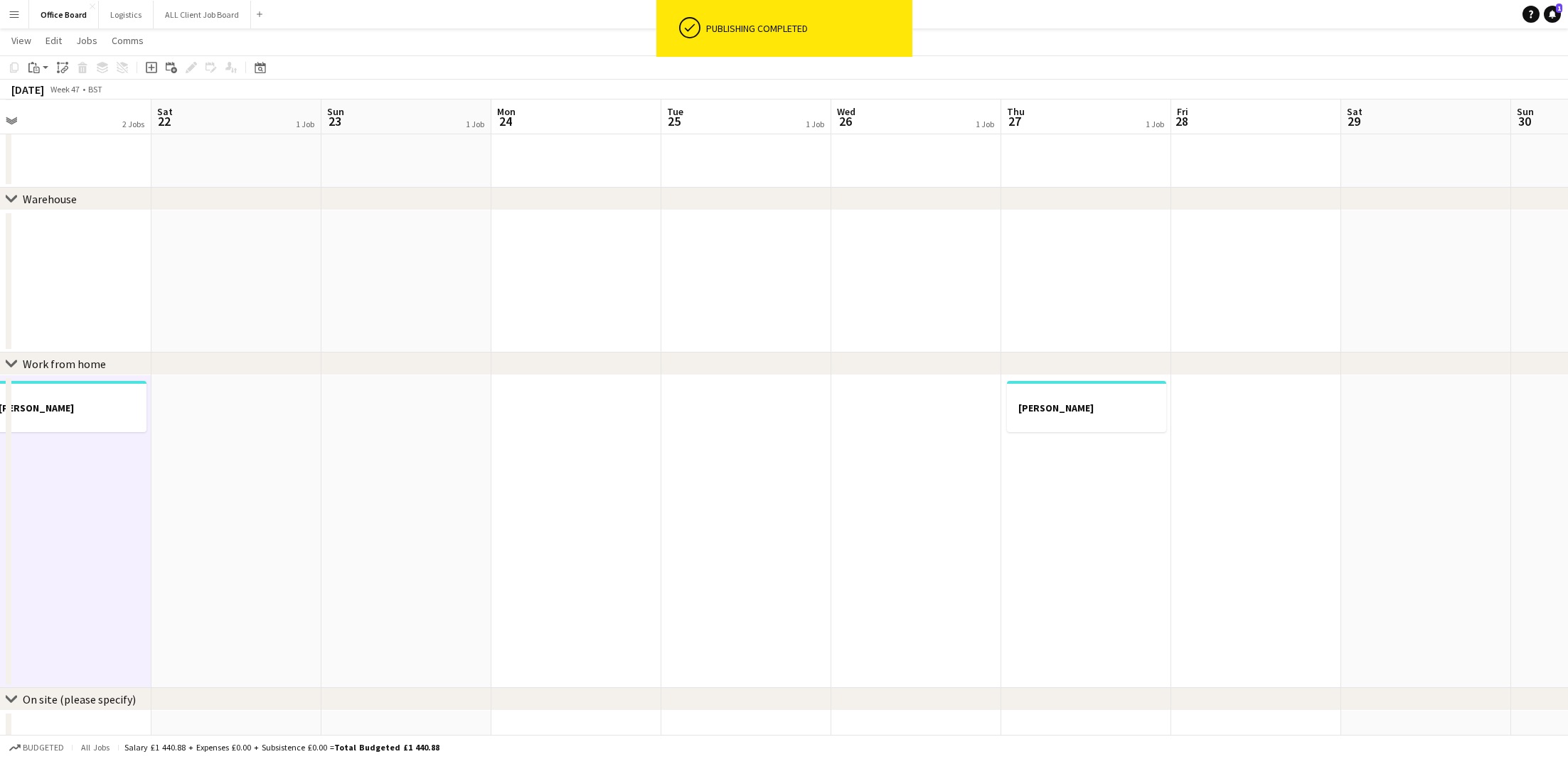
click at [1310, 423] on app-date-cell at bounding box center [1256, 532] width 170 height 313
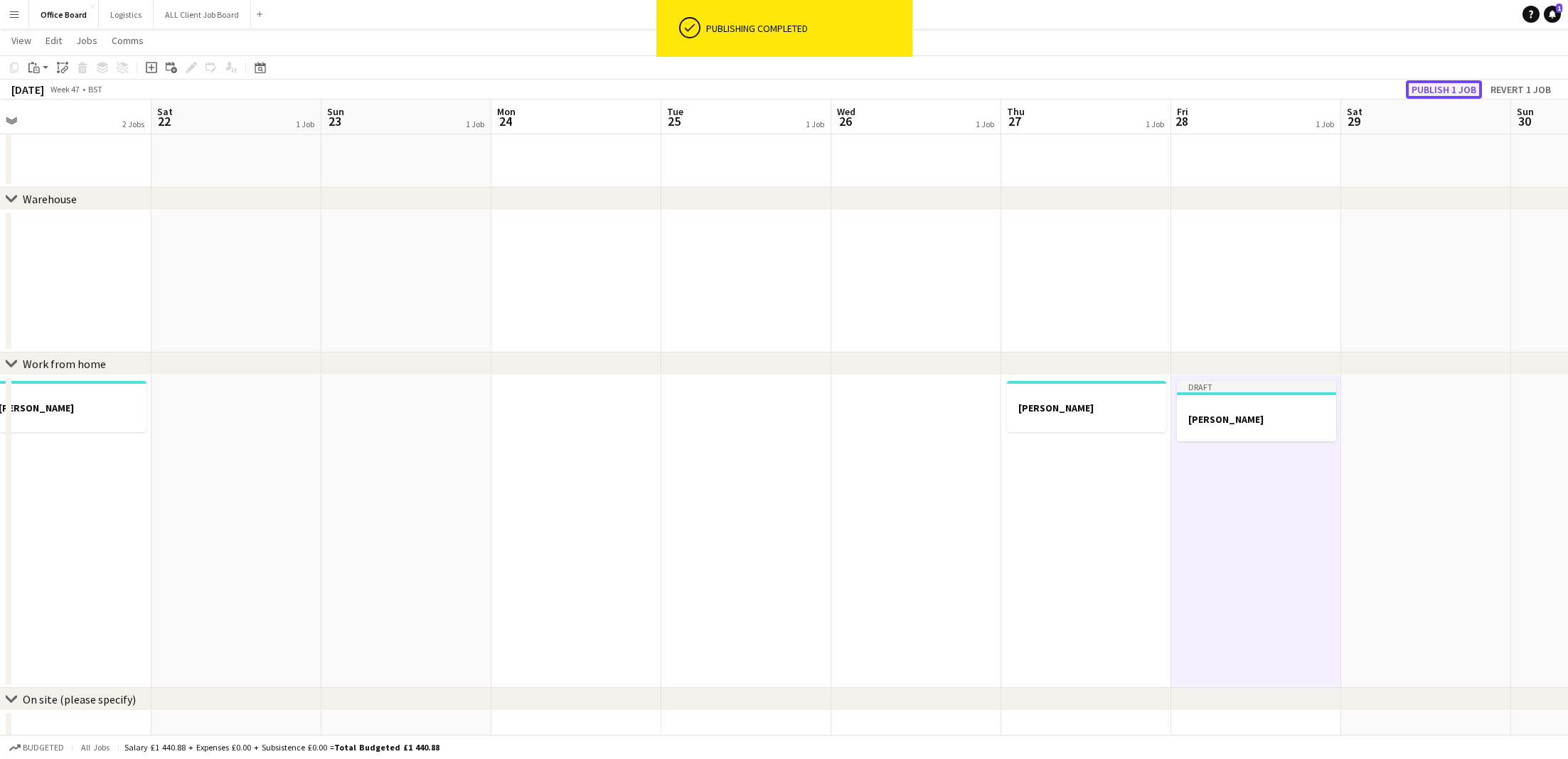
click at [1457, 85] on button "Publish 1 job" at bounding box center [1444, 89] width 76 height 18
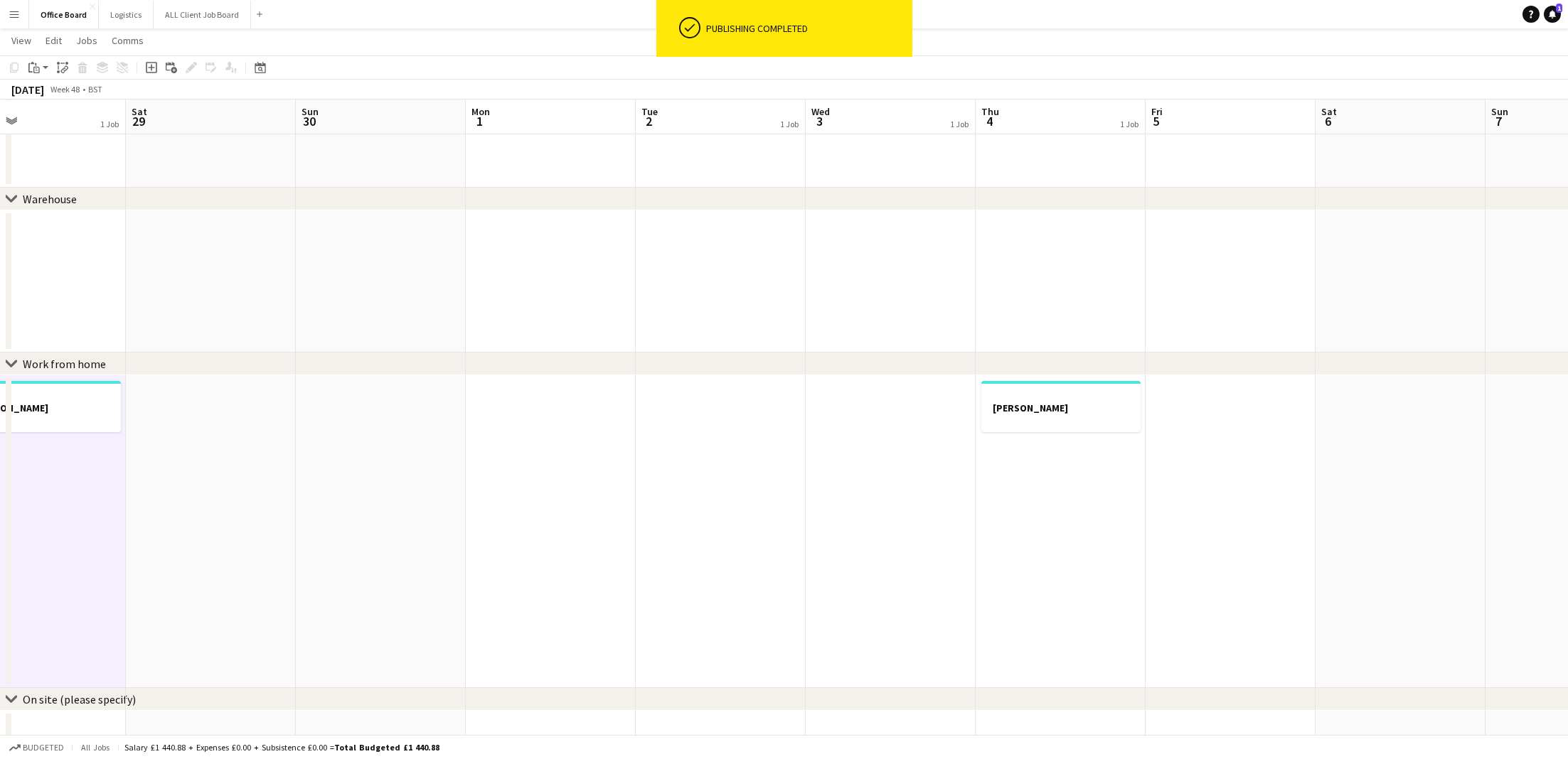
scroll to position [0, 410]
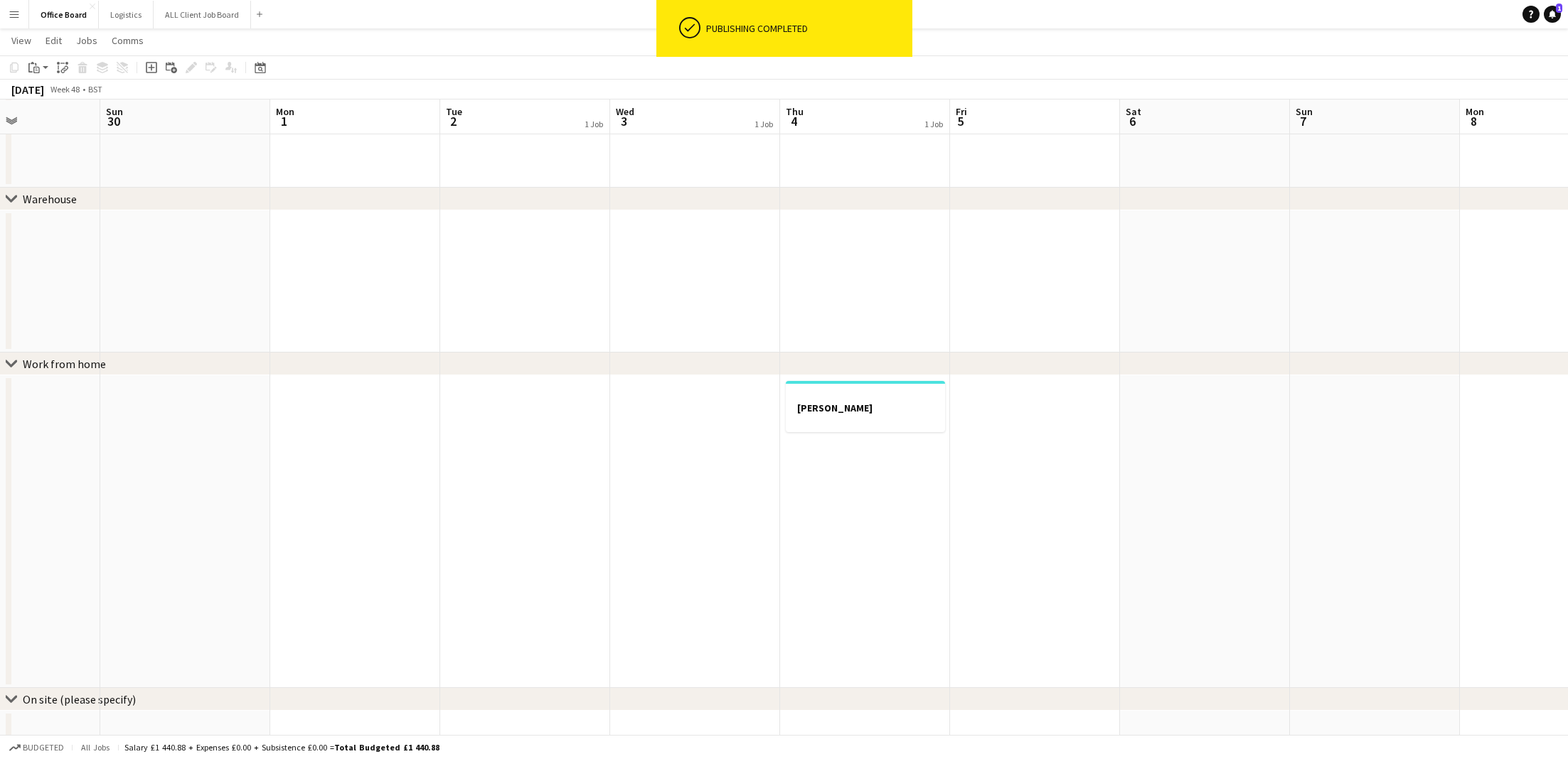
click at [1047, 431] on app-date-cell at bounding box center [1034, 532] width 170 height 313
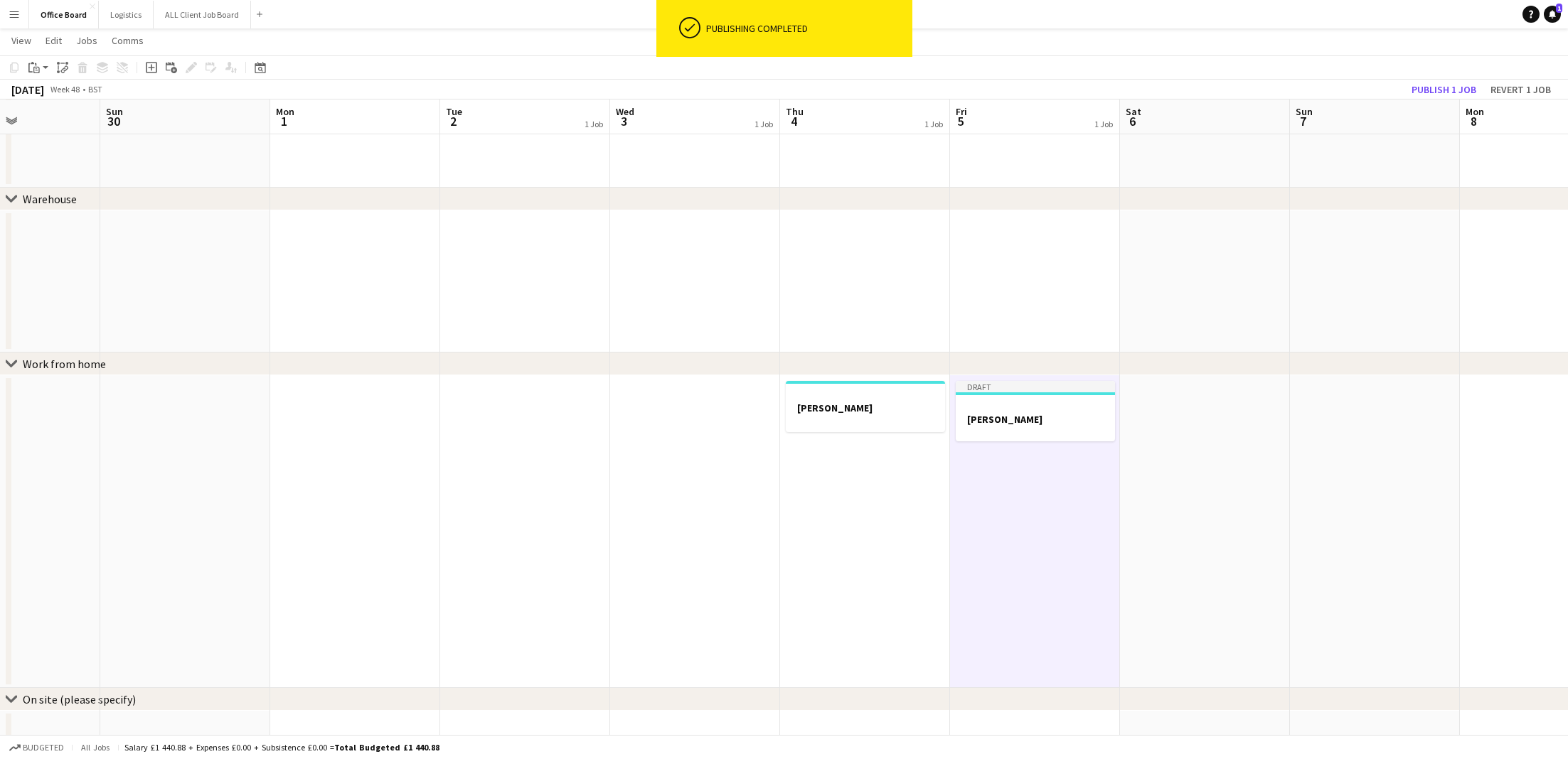
click at [1428, 100] on app-board-header-date "Sun 7" at bounding box center [1375, 117] width 170 height 34
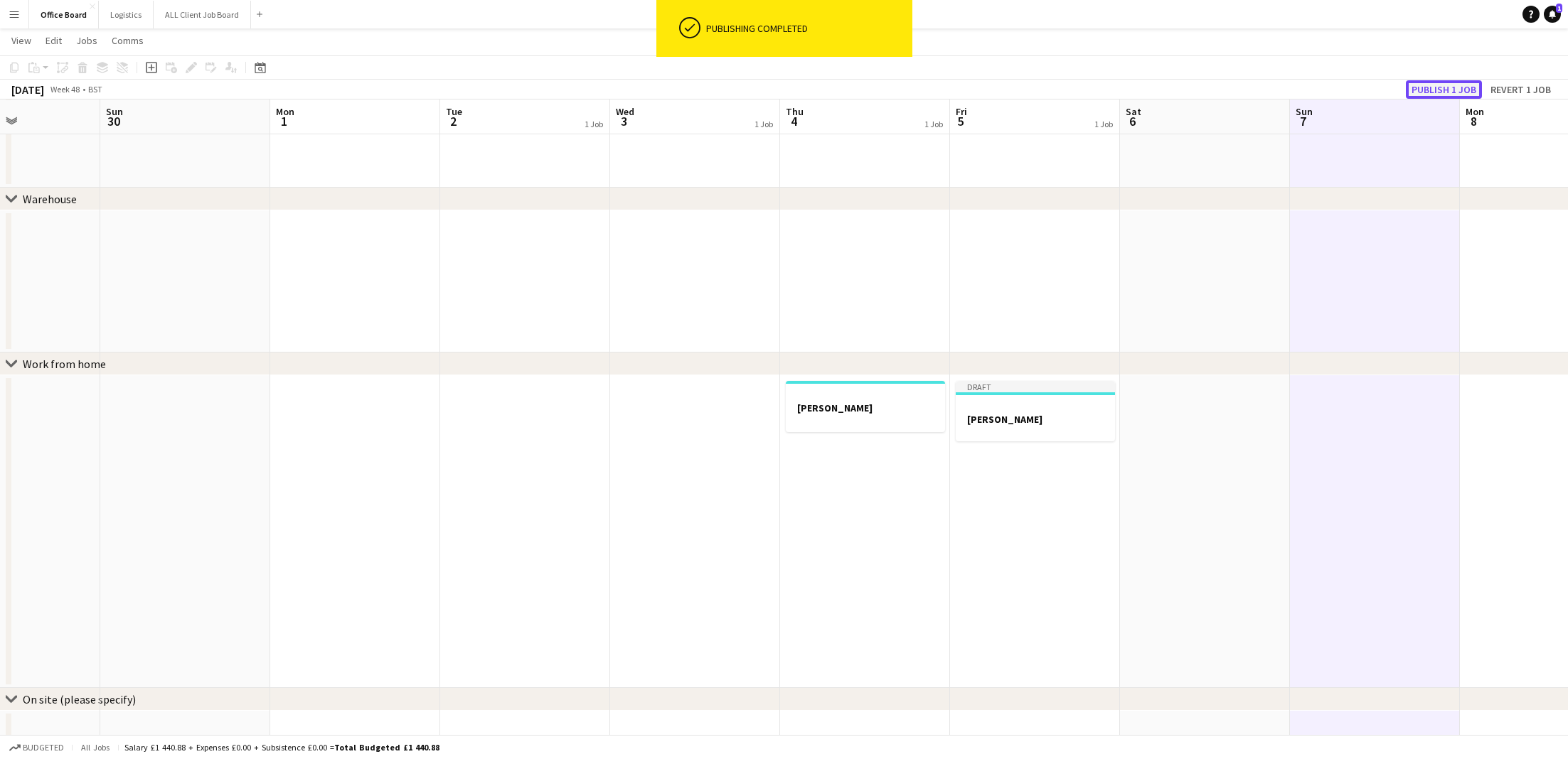
click at [1441, 92] on button "Publish 1 job" at bounding box center [1444, 89] width 76 height 18
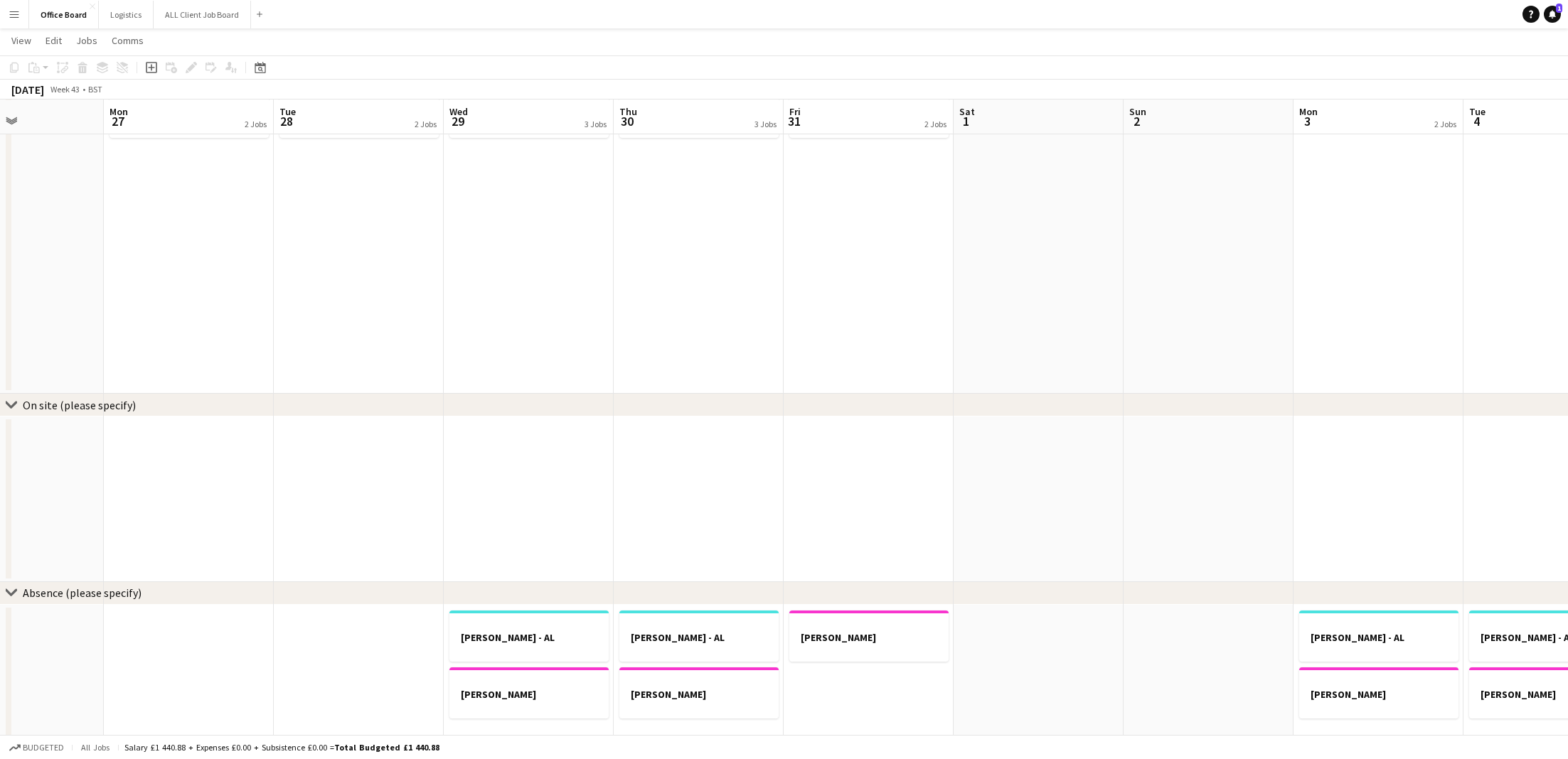
scroll to position [0, 578]
